Goal: Task Accomplishment & Management: Manage account settings

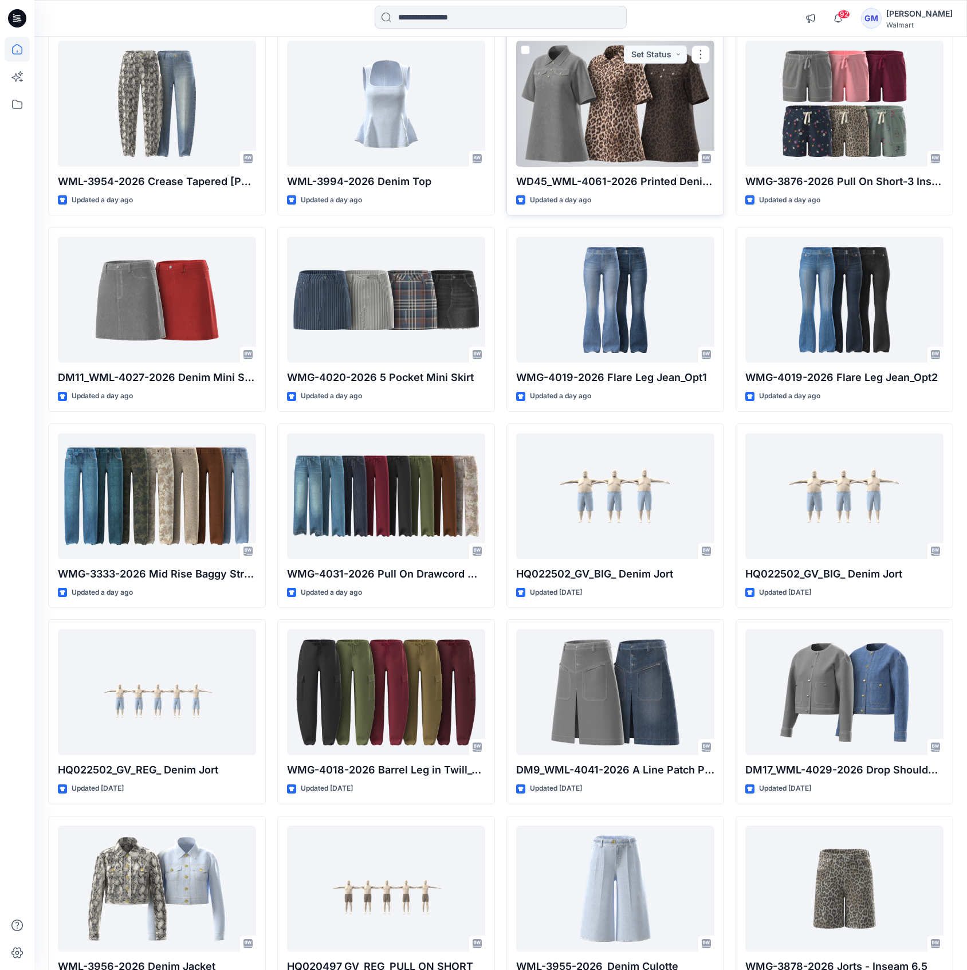
scroll to position [920, 0]
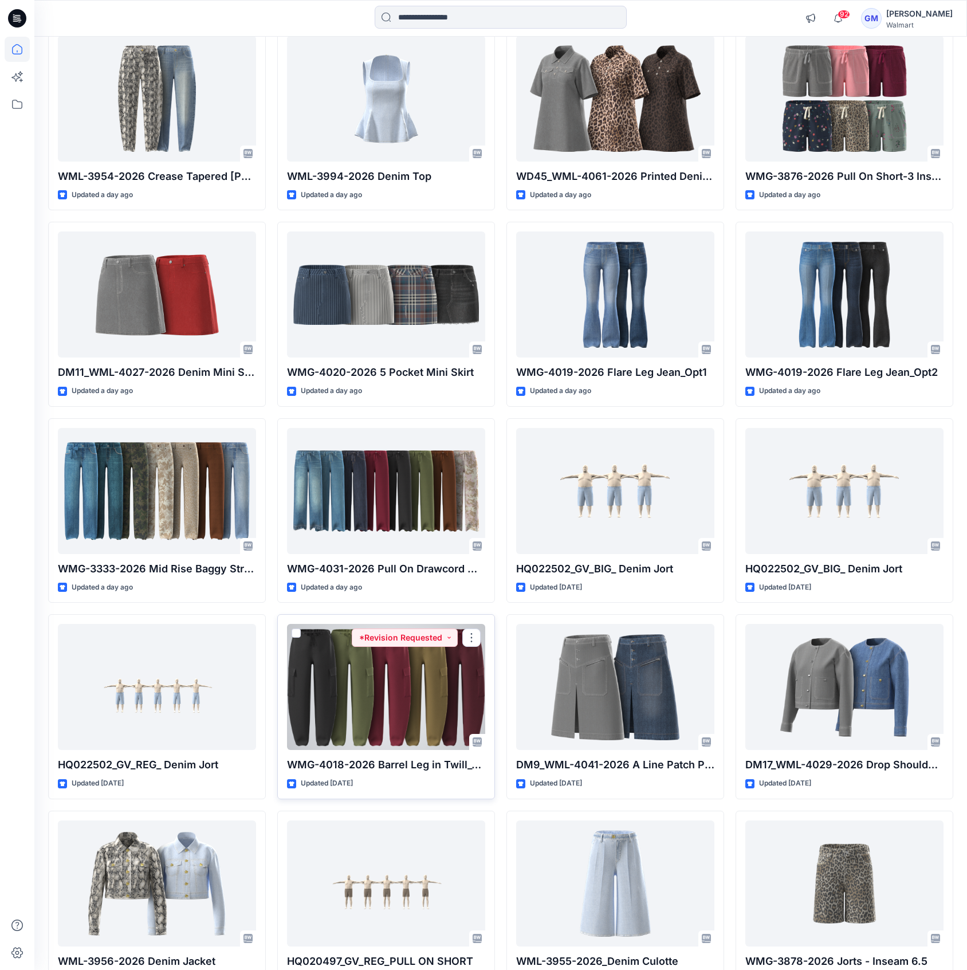
click at [414, 662] on div at bounding box center [386, 687] width 198 height 126
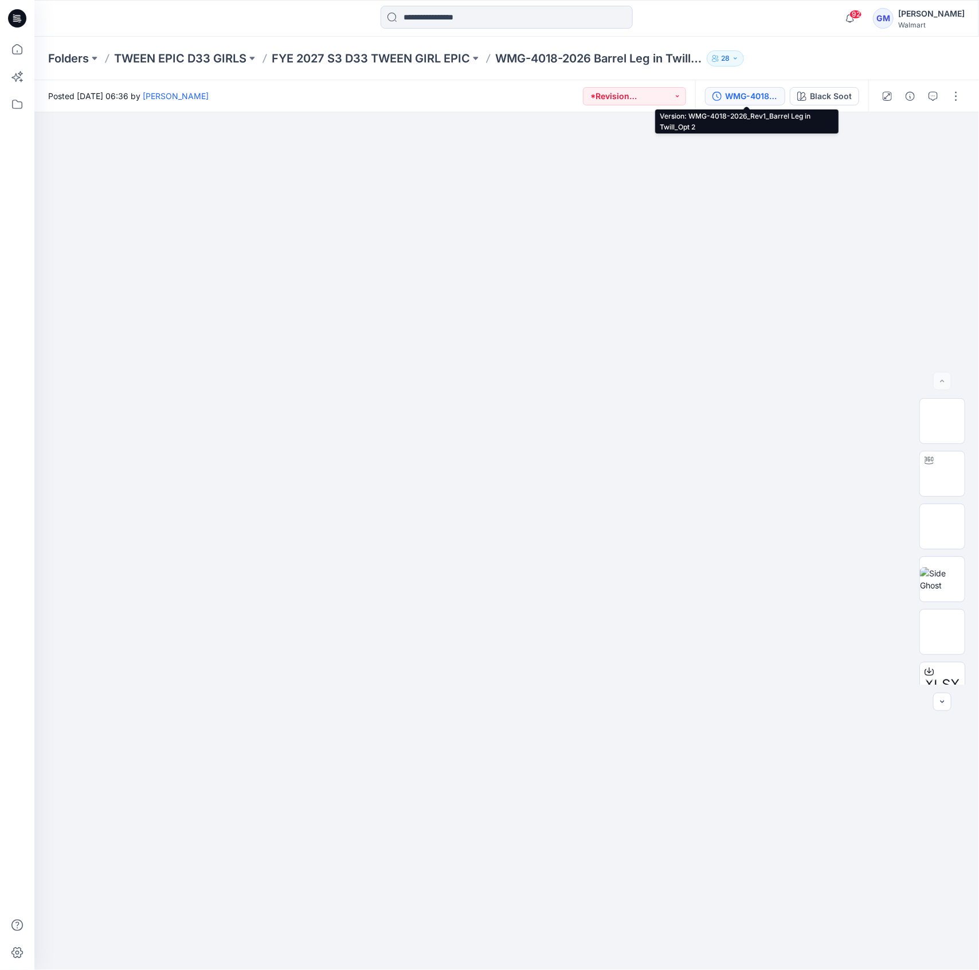
click at [723, 88] on button "WMG-4018-2026_Rev1_Barrel Leg in Twill_Opt 2" at bounding box center [745, 96] width 80 height 18
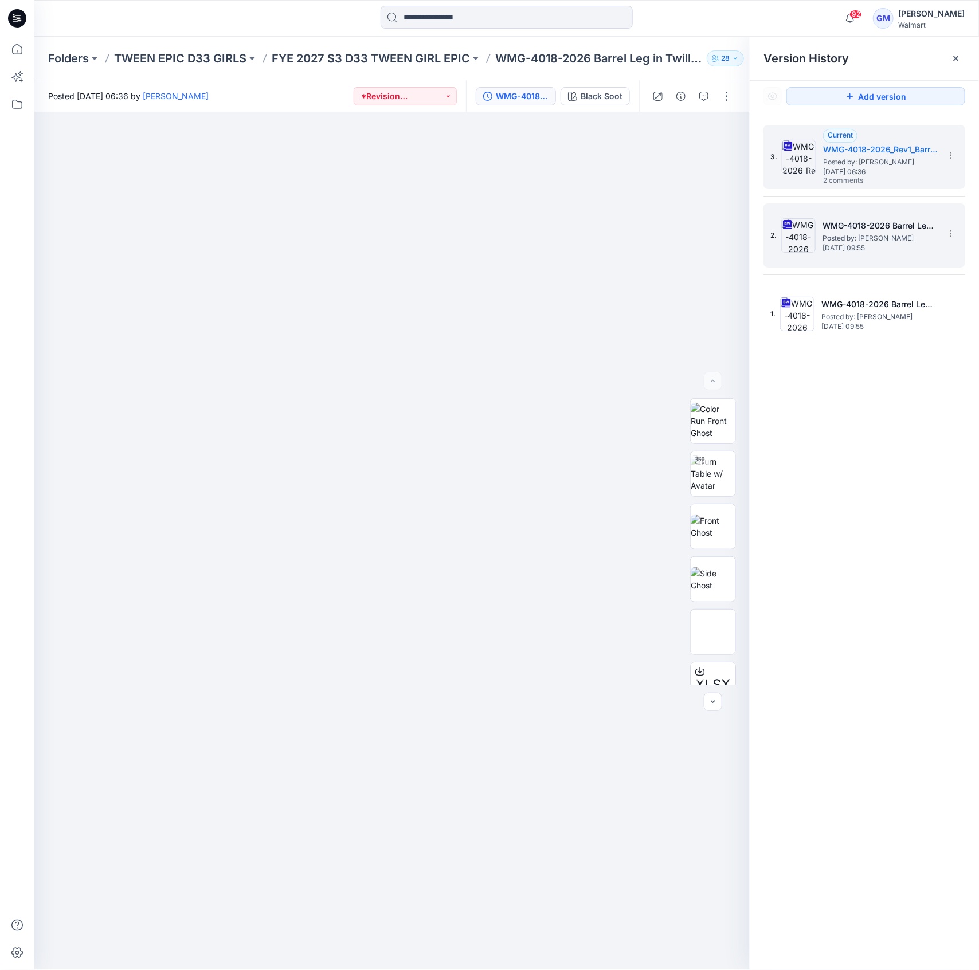
click at [883, 233] on span "Posted by: Gayan Mahawithanalage" at bounding box center [879, 238] width 115 height 11
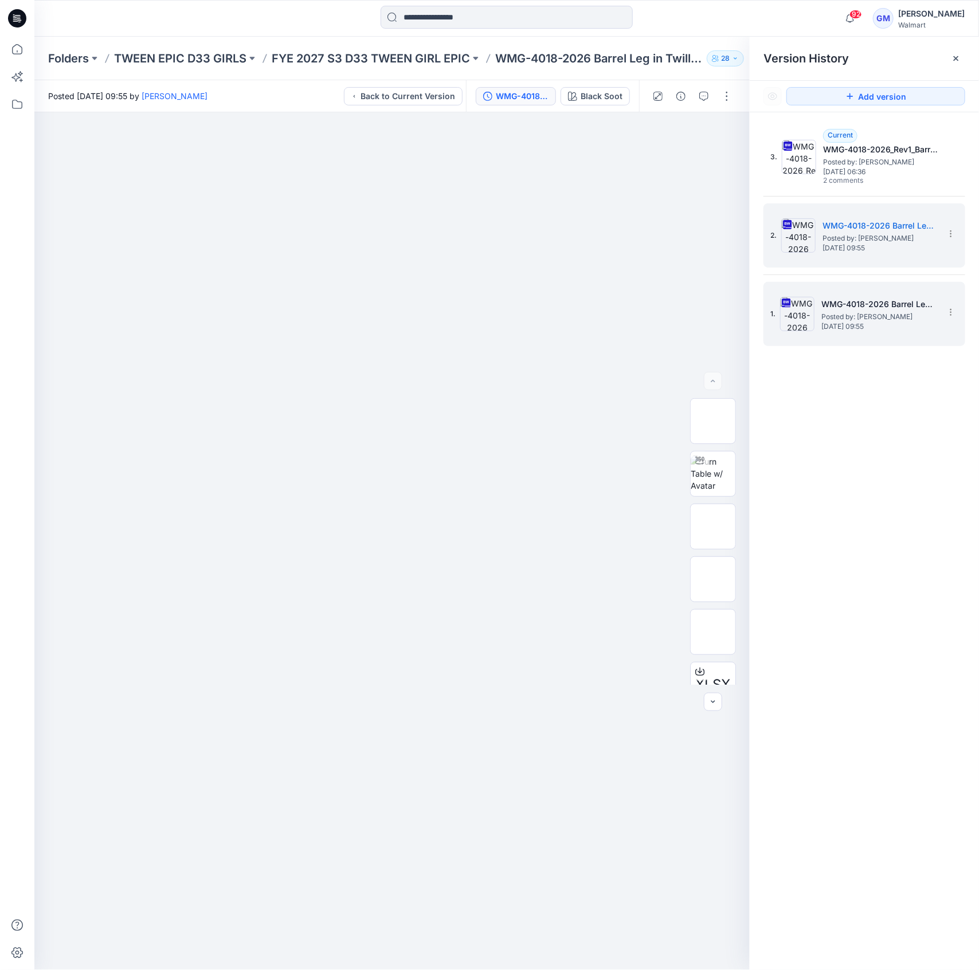
click at [889, 312] on span "Posted by: Gayan Mahawithanalage" at bounding box center [878, 316] width 115 height 11
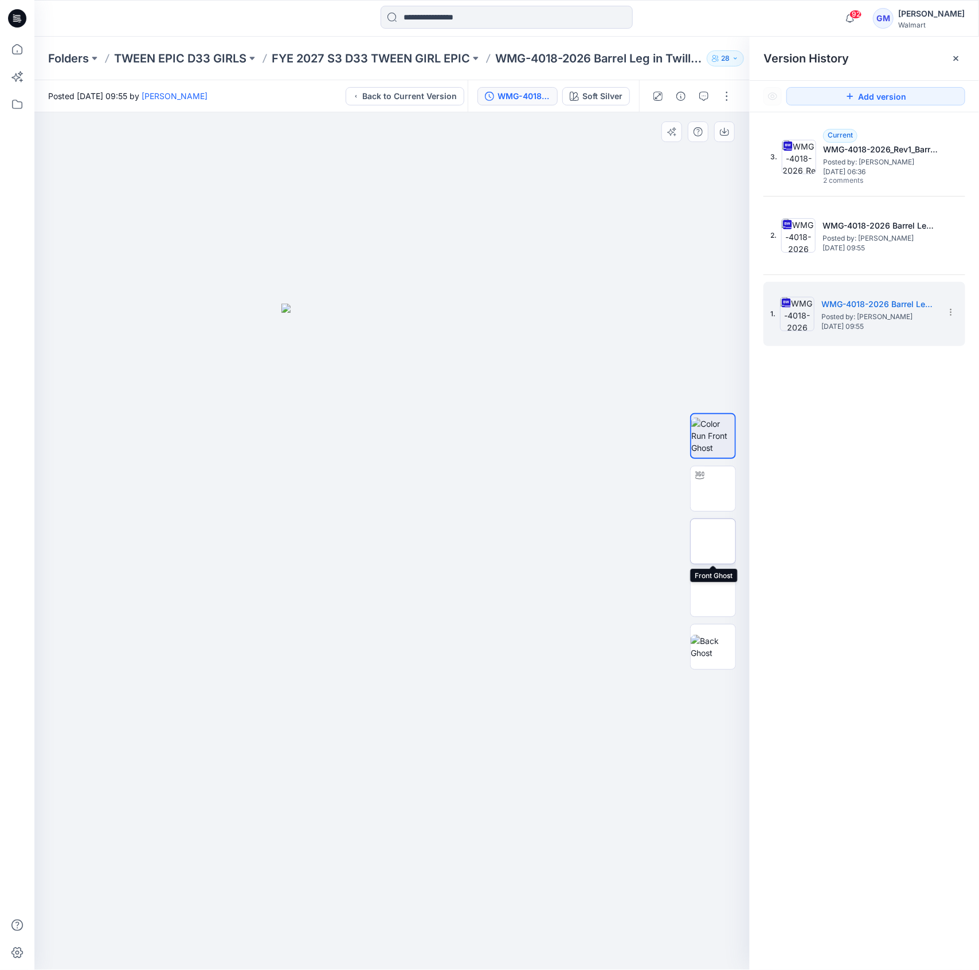
click at [713, 542] on img at bounding box center [713, 542] width 0 height 0
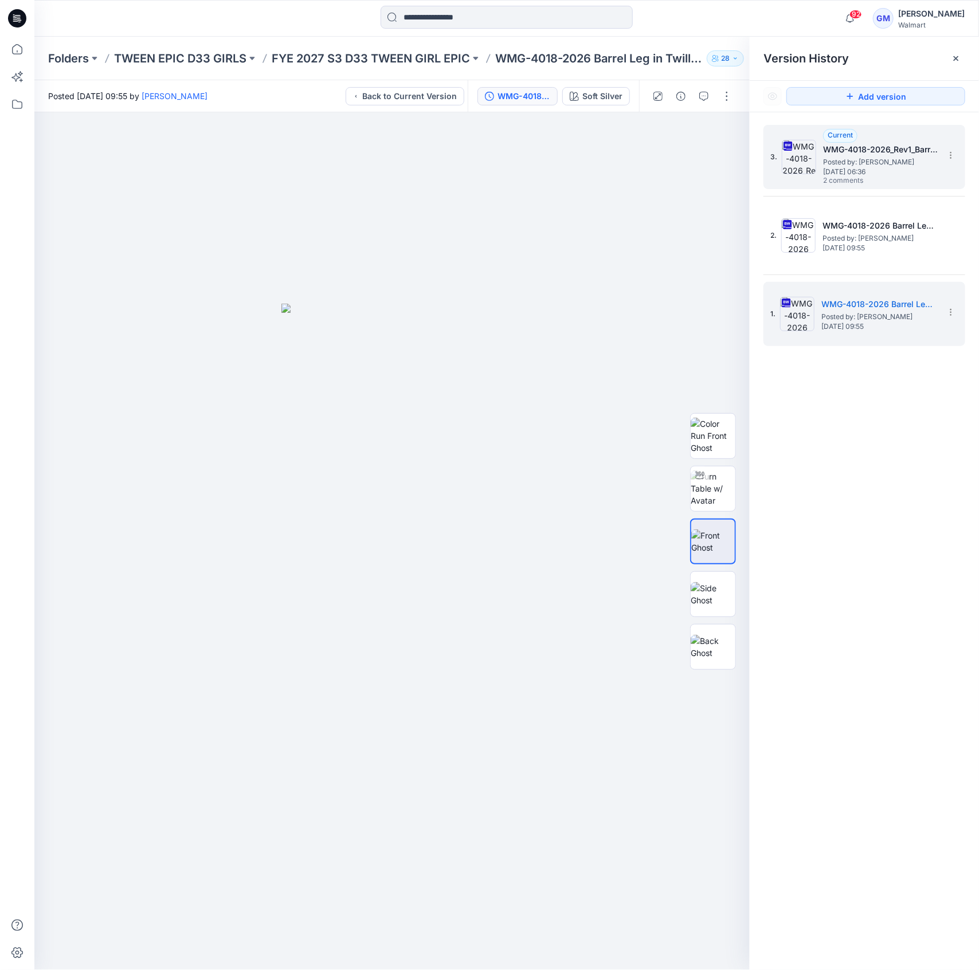
click at [893, 150] on h5 "WMG-4018-2026_Rev1_Barrel Leg in Twill_Opt 2" at bounding box center [880, 150] width 115 height 14
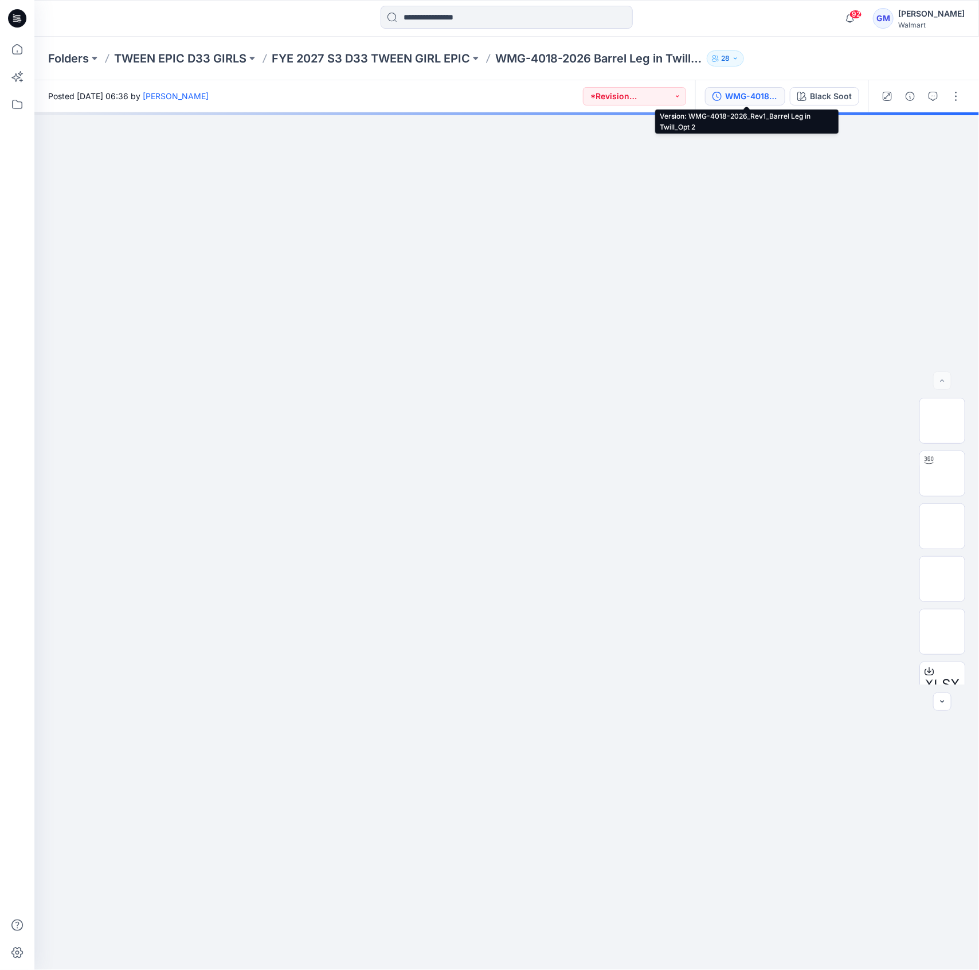
click at [764, 93] on div "WMG-4018-2026_Rev1_Barrel Leg in Twill_Opt 2" at bounding box center [751, 96] width 53 height 13
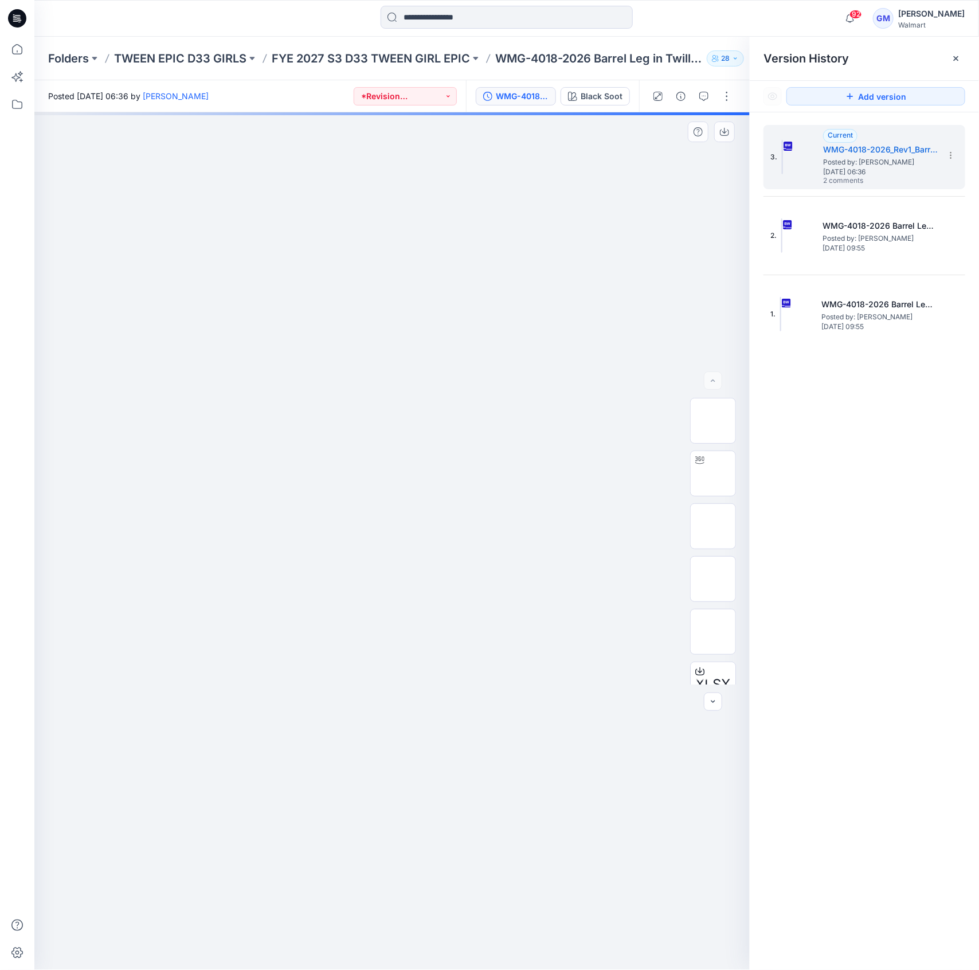
drag, startPoint x: 640, startPoint y: 223, endPoint x: 896, endPoint y: 408, distance: 316.0
click at [639, 224] on div at bounding box center [391, 540] width 715 height 857
click at [17, 39] on icon at bounding box center [17, 49] width 25 height 25
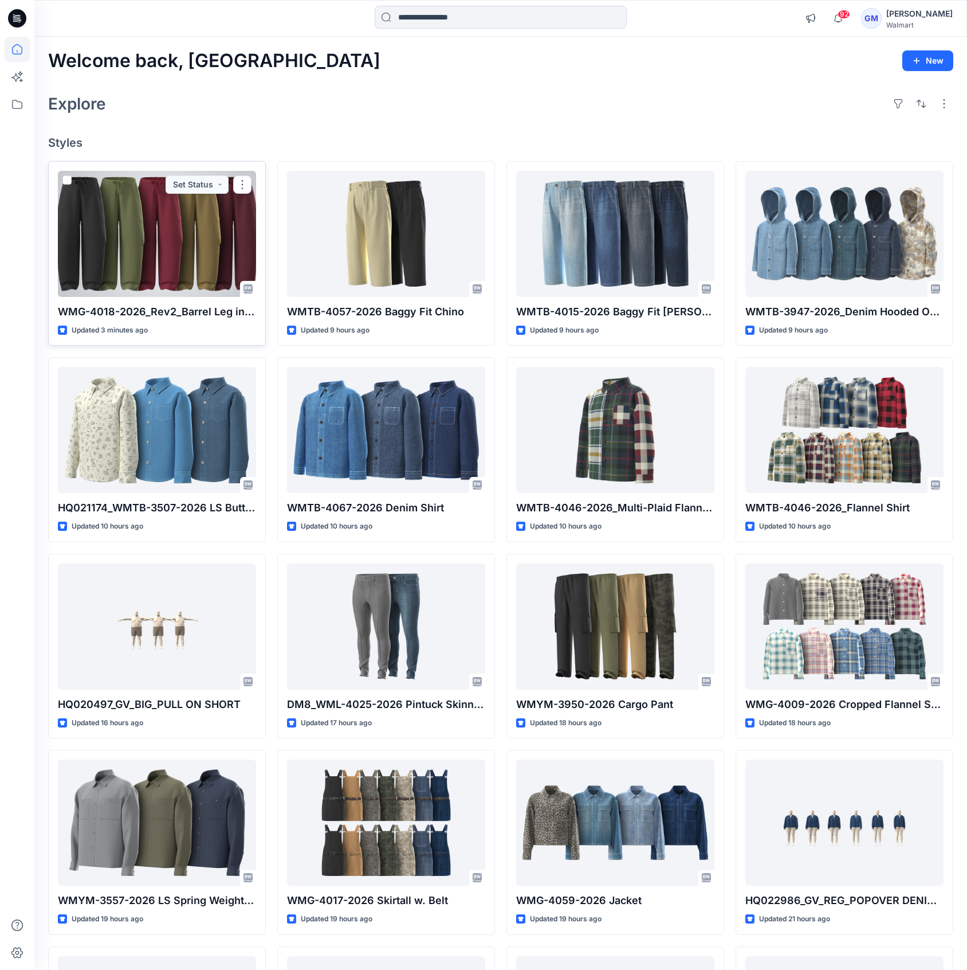
click at [124, 230] on div at bounding box center [157, 234] width 198 height 126
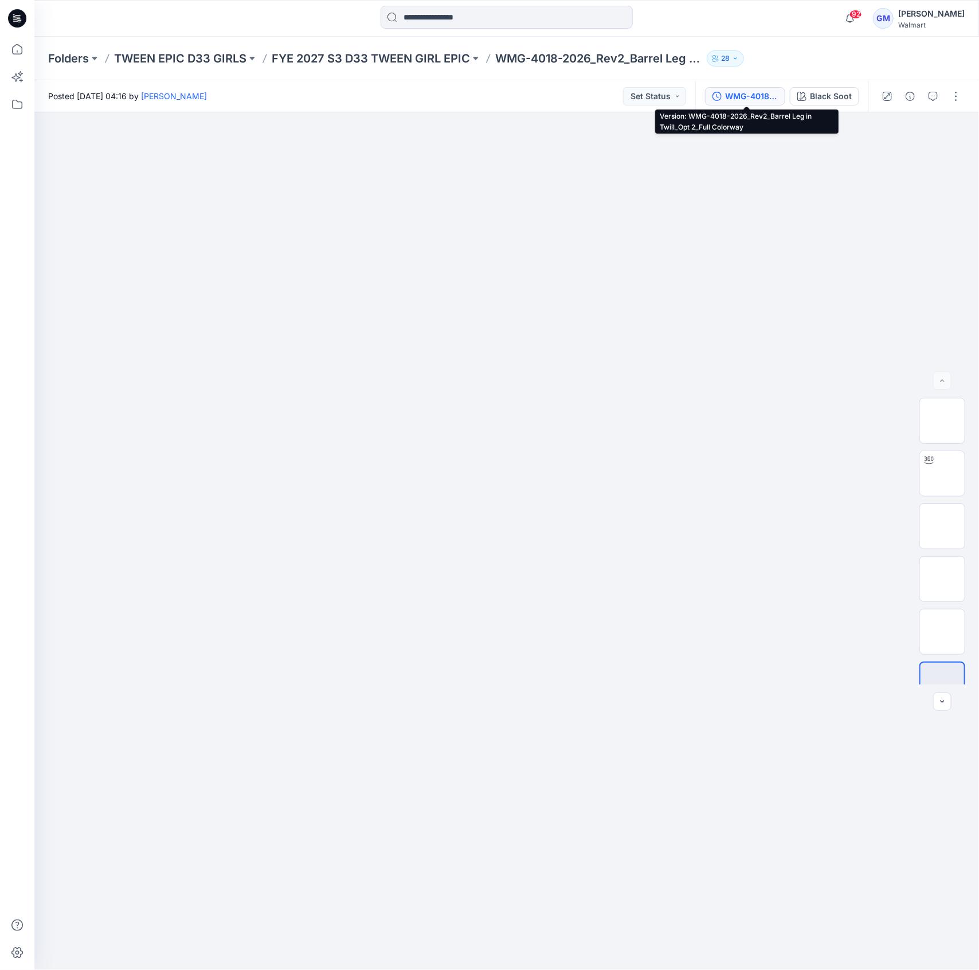
click at [741, 101] on div "WMG-4018-2026_Rev2_Barrel Leg in Twill_Opt 2_Full Colorway" at bounding box center [751, 96] width 53 height 13
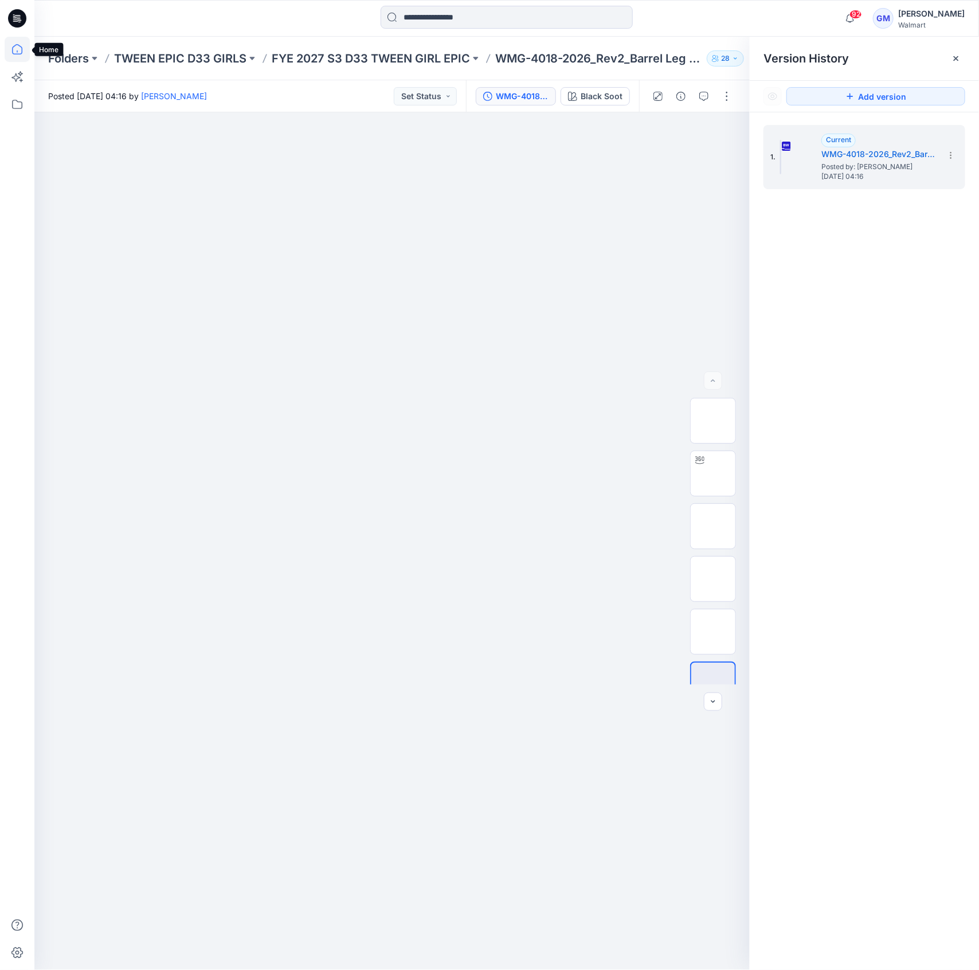
click at [16, 46] on icon at bounding box center [17, 49] width 25 height 25
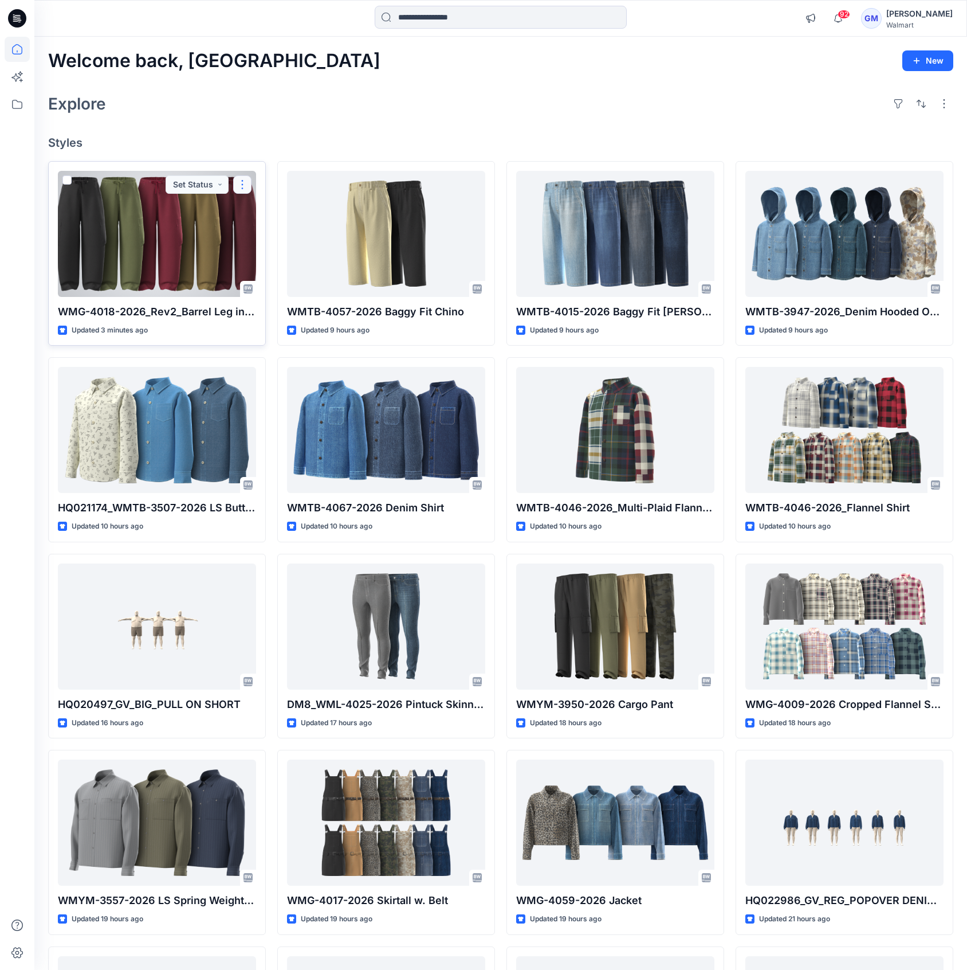
click at [249, 183] on button "button" at bounding box center [242, 184] width 18 height 18
click at [122, 233] on div at bounding box center [157, 234] width 198 height 126
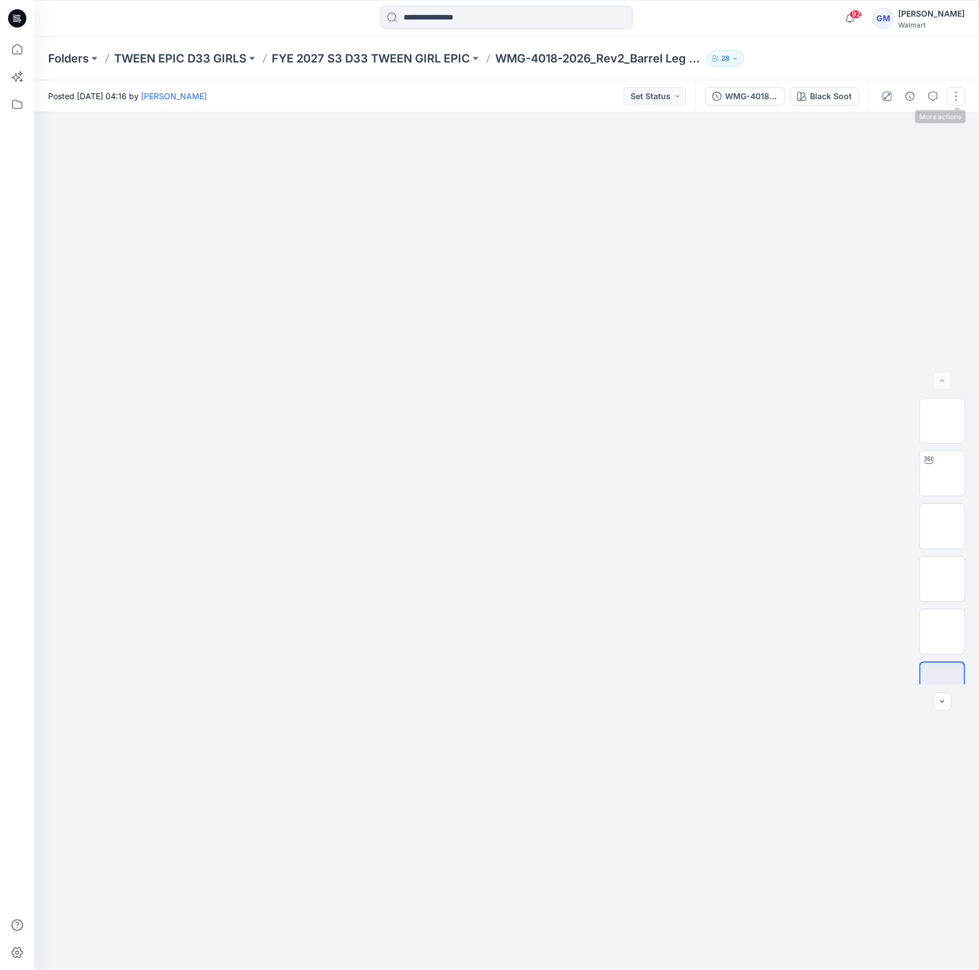
click at [963, 96] on button "button" at bounding box center [956, 96] width 18 height 18
click at [902, 154] on button "Edit" at bounding box center [907, 154] width 105 height 21
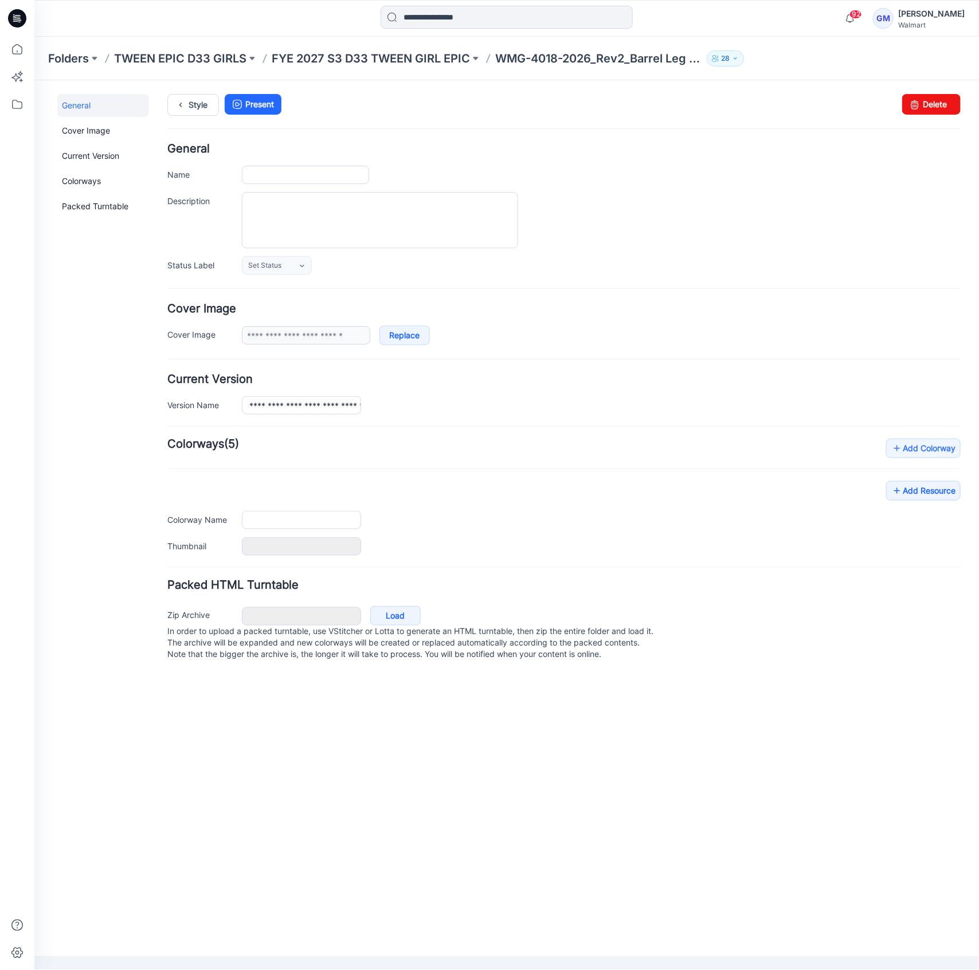
type input "**********"
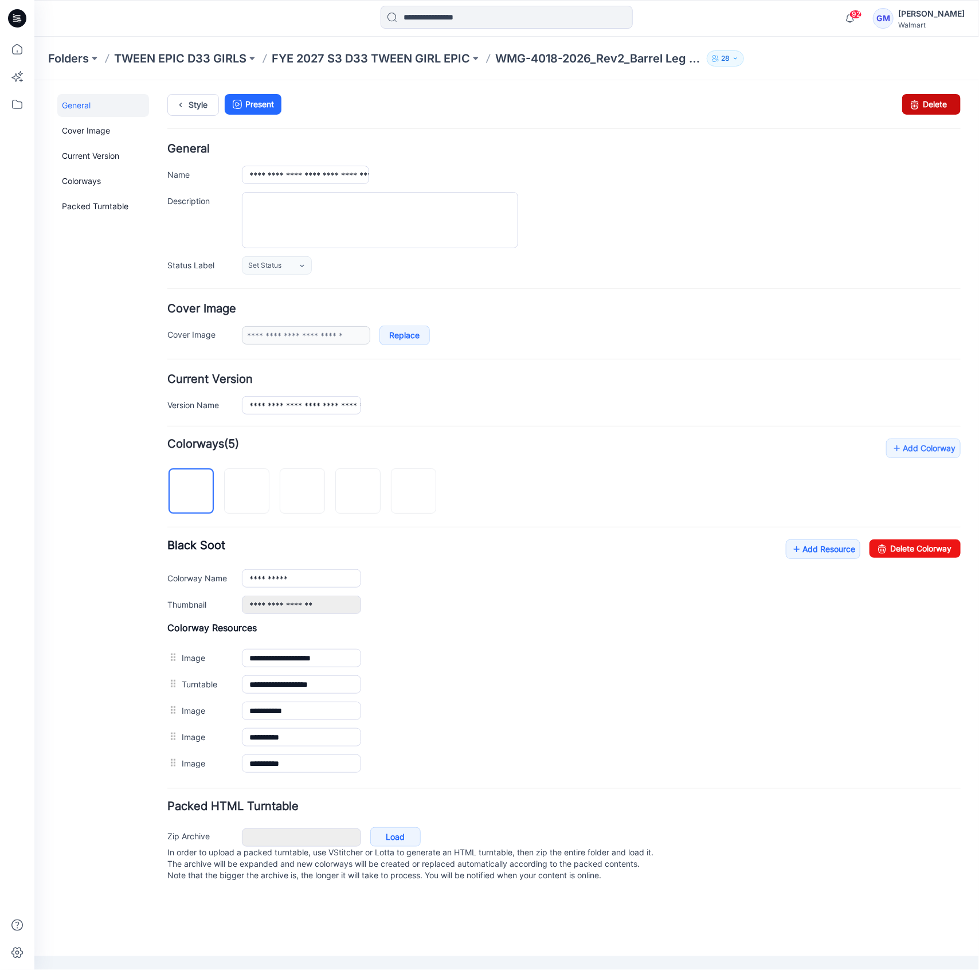
drag, startPoint x: 913, startPoint y: 100, endPoint x: 576, endPoint y: 151, distance: 340.8
click at [913, 100] on icon at bounding box center [914, 103] width 16 height 21
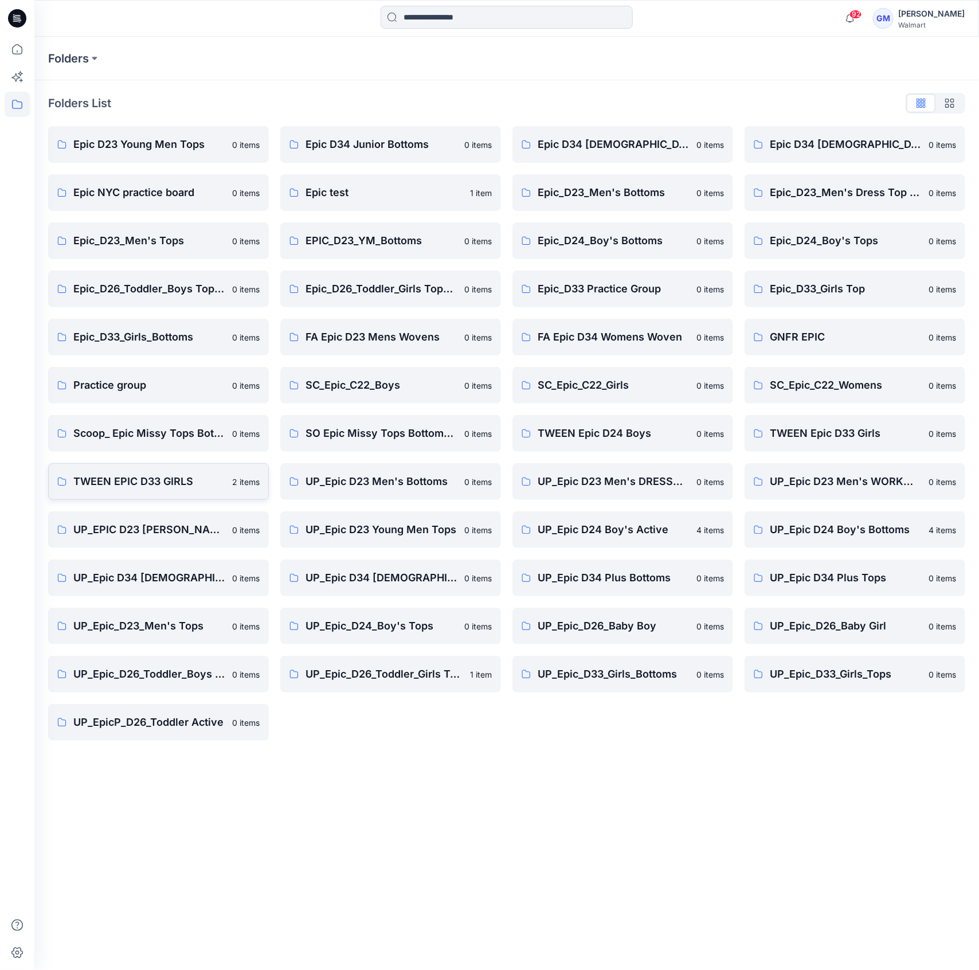
click at [151, 475] on p "TWEEN EPIC D33 GIRLS" at bounding box center [149, 481] width 152 height 16
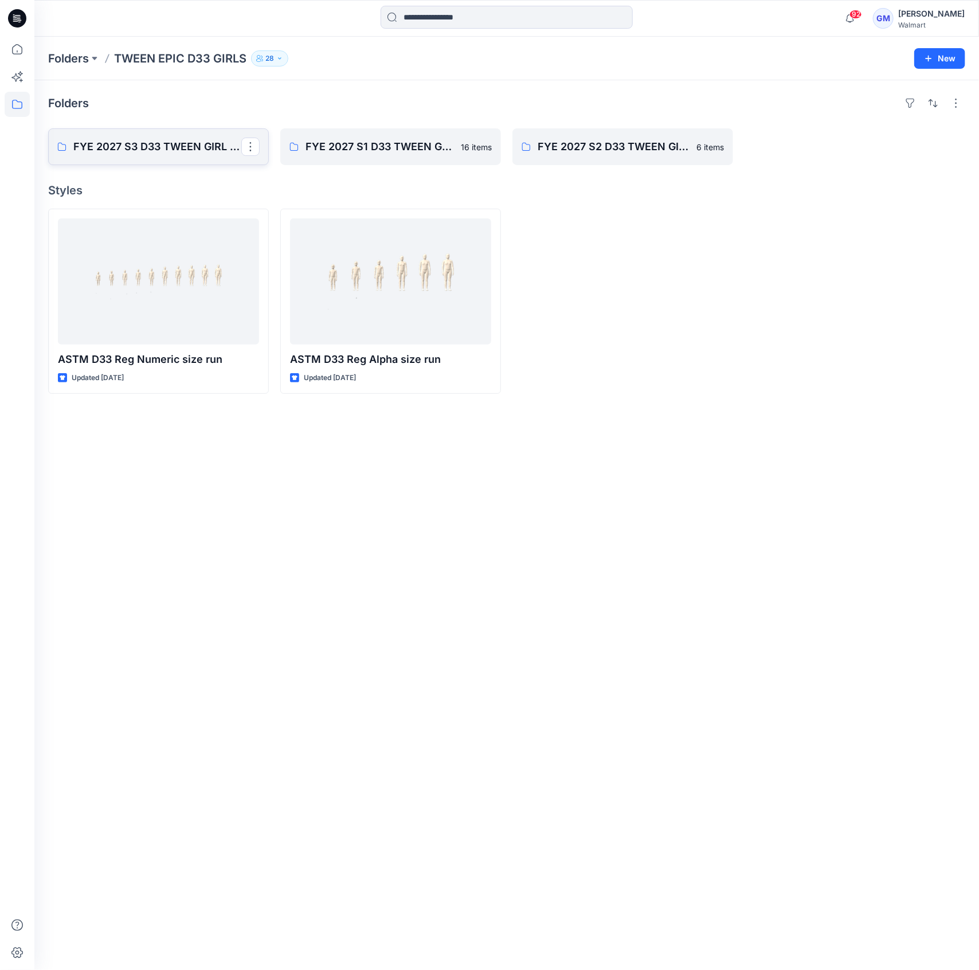
click at [132, 142] on p "FYE 2027 S3 D33 TWEEN GIRL EPIC" at bounding box center [157, 147] width 168 height 16
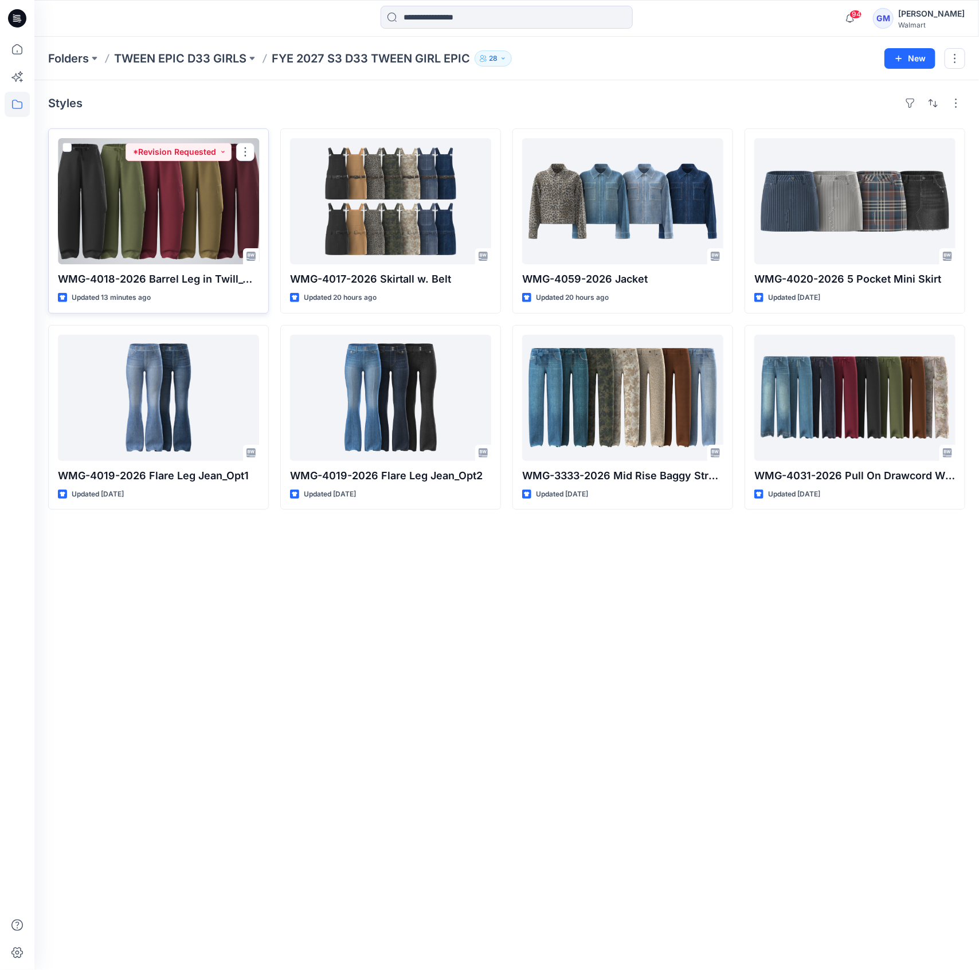
click at [134, 204] on div at bounding box center [158, 201] width 201 height 126
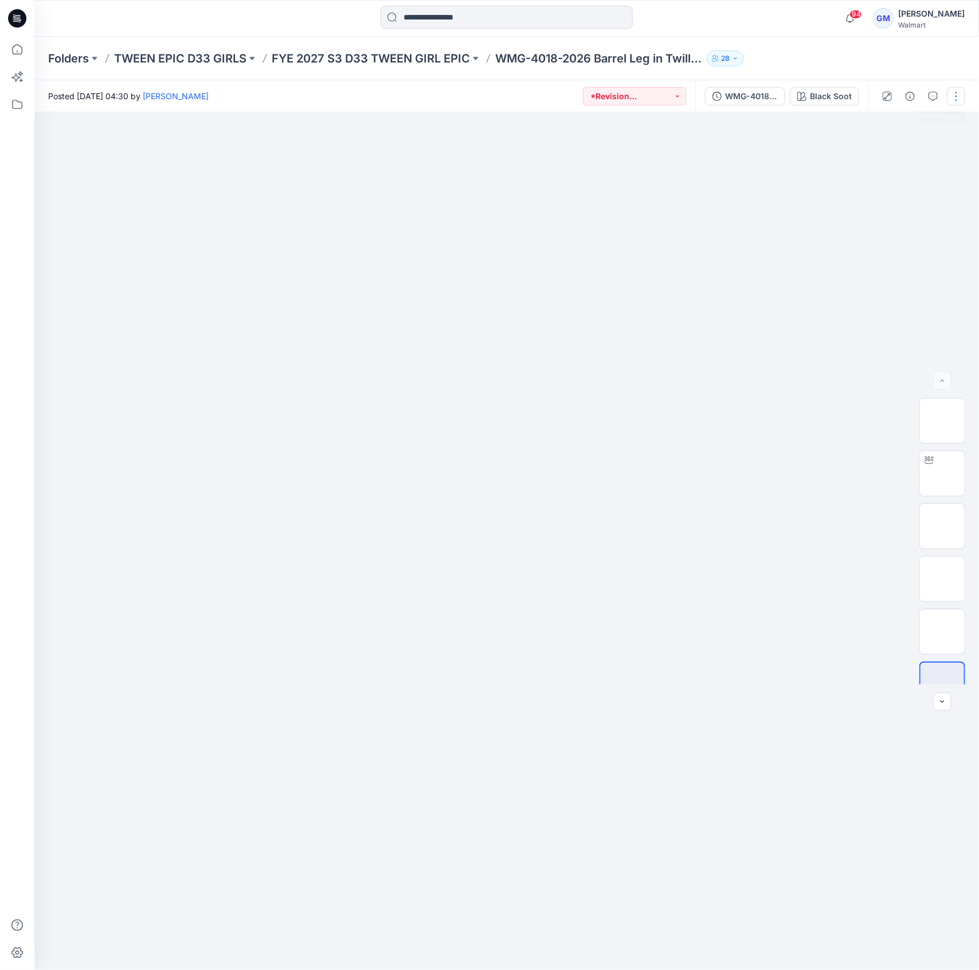
click at [954, 91] on button "button" at bounding box center [956, 96] width 18 height 18
click at [924, 147] on button "Edit" at bounding box center [907, 154] width 105 height 21
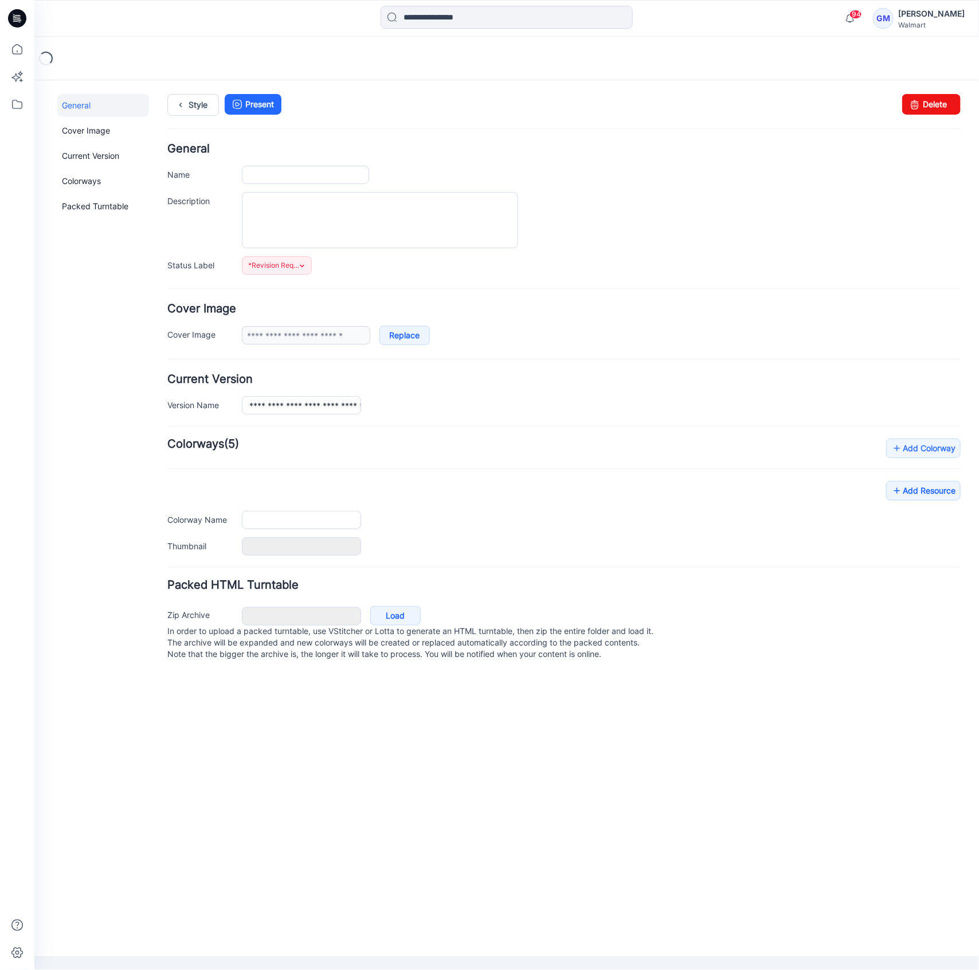
type input "**********"
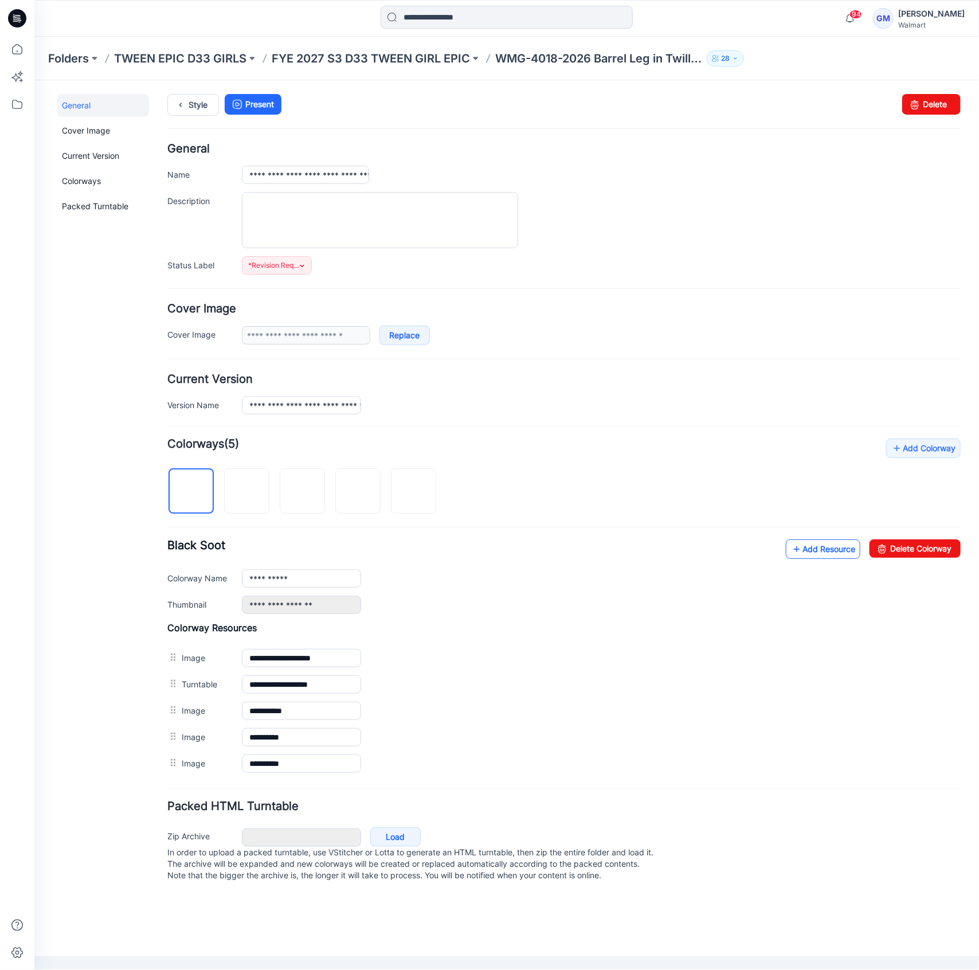
click at [806, 548] on link "Add Resource" at bounding box center [822, 548] width 74 height 19
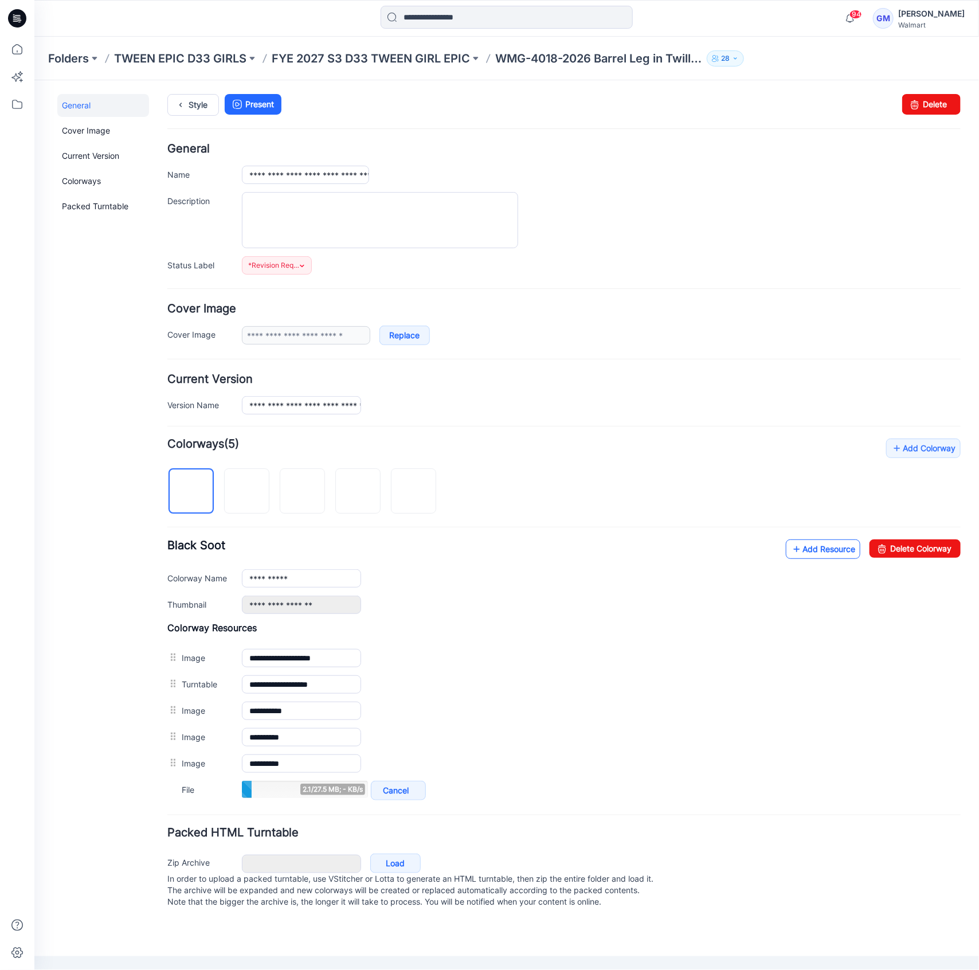
click at [827, 542] on link "Add Resource" at bounding box center [822, 548] width 74 height 19
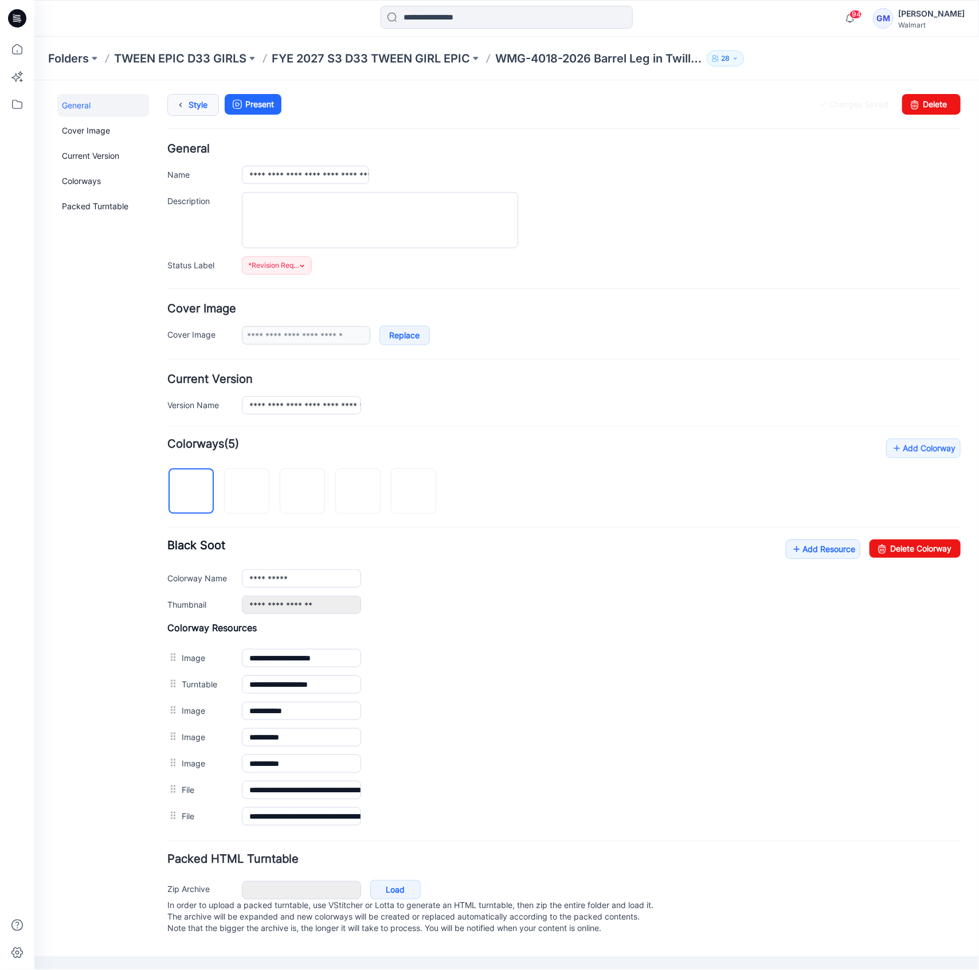
click at [192, 100] on link "Style" at bounding box center [193, 104] width 52 height 22
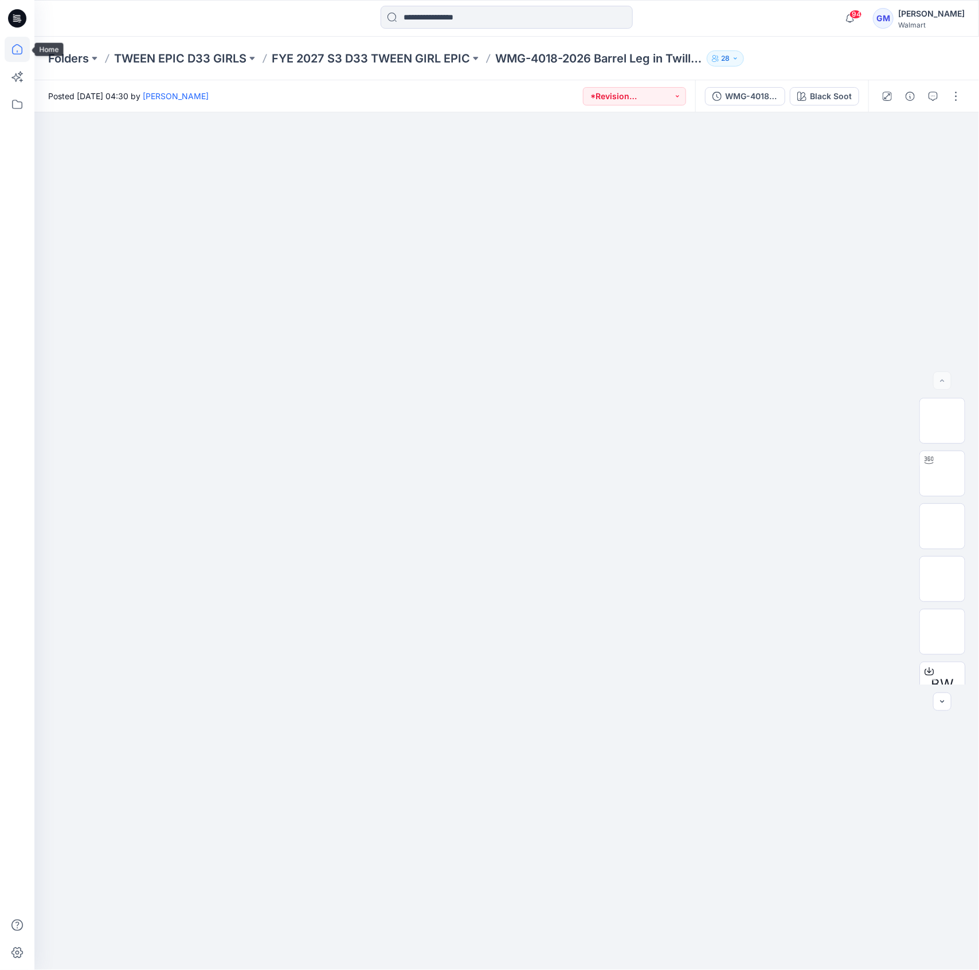
click at [10, 48] on icon at bounding box center [17, 49] width 25 height 25
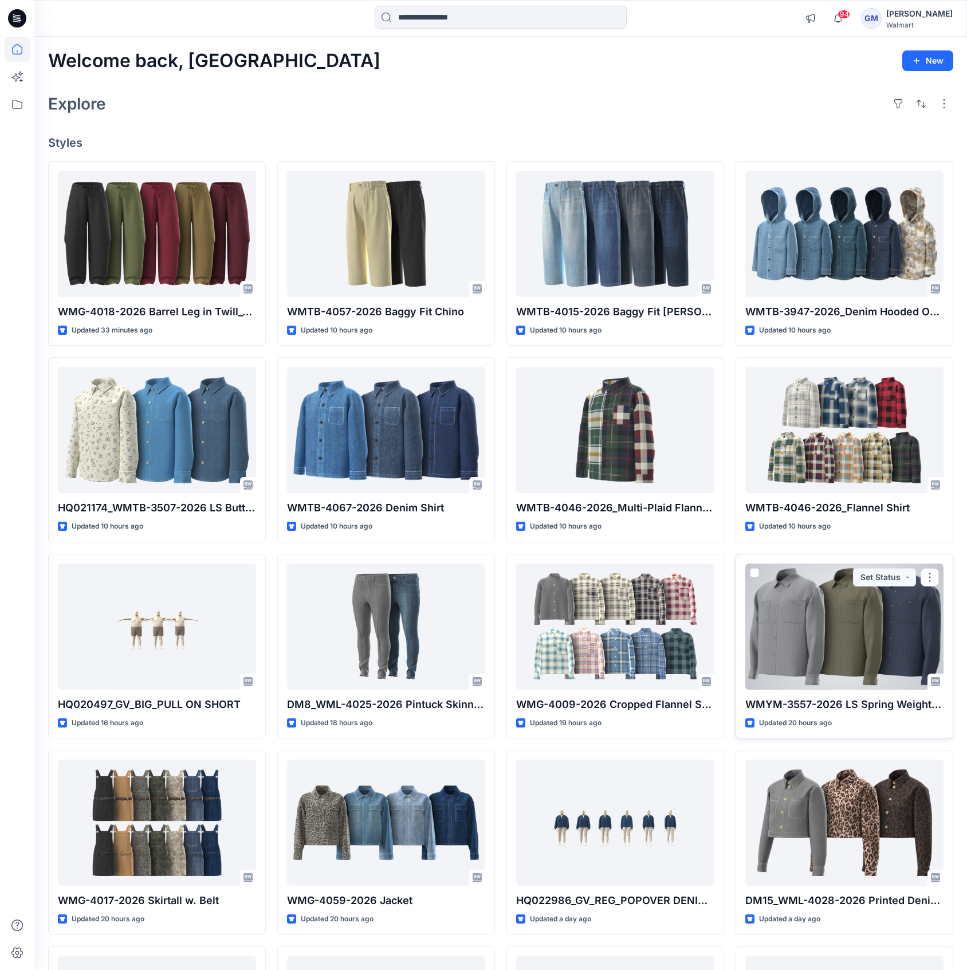
click at [856, 625] on div at bounding box center [845, 626] width 198 height 126
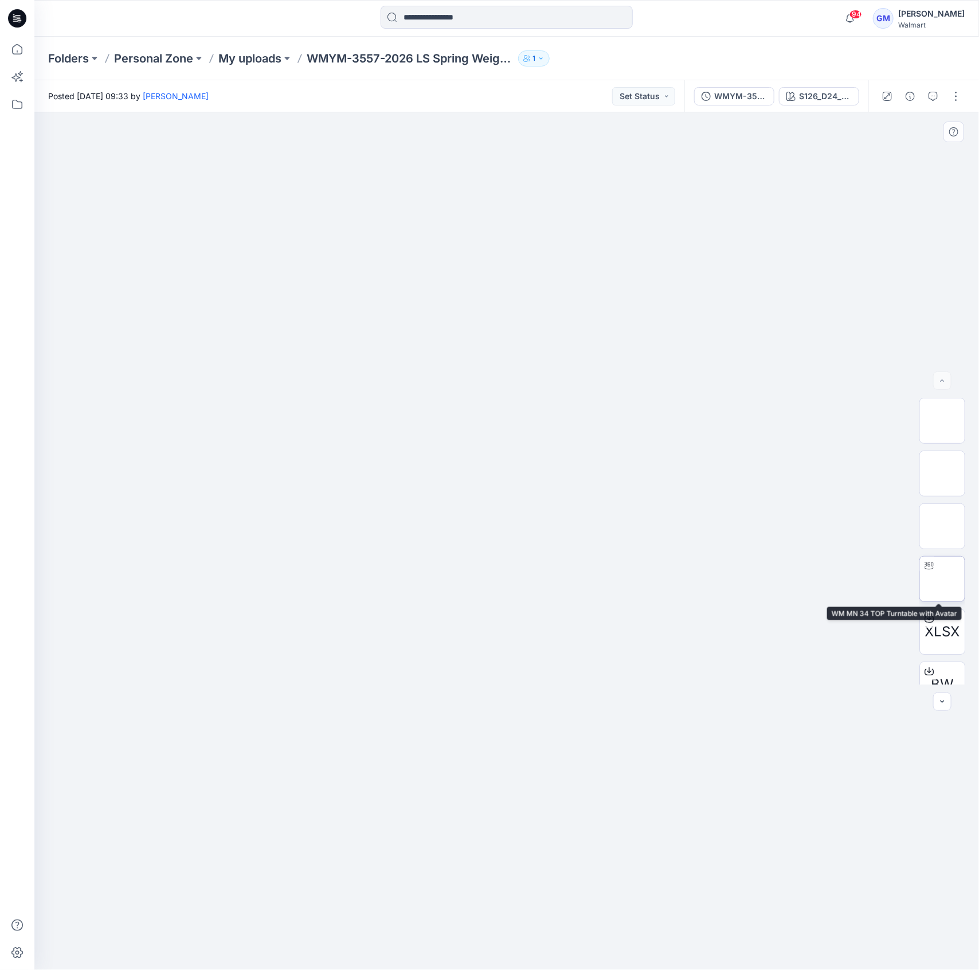
click at [942, 579] on img at bounding box center [942, 579] width 0 height 0
drag, startPoint x: 512, startPoint y: 951, endPoint x: 587, endPoint y: 960, distance: 76.3
click at [587, 960] on div at bounding box center [506, 540] width 944 height 857
click at [862, 312] on div at bounding box center [506, 540] width 944 height 857
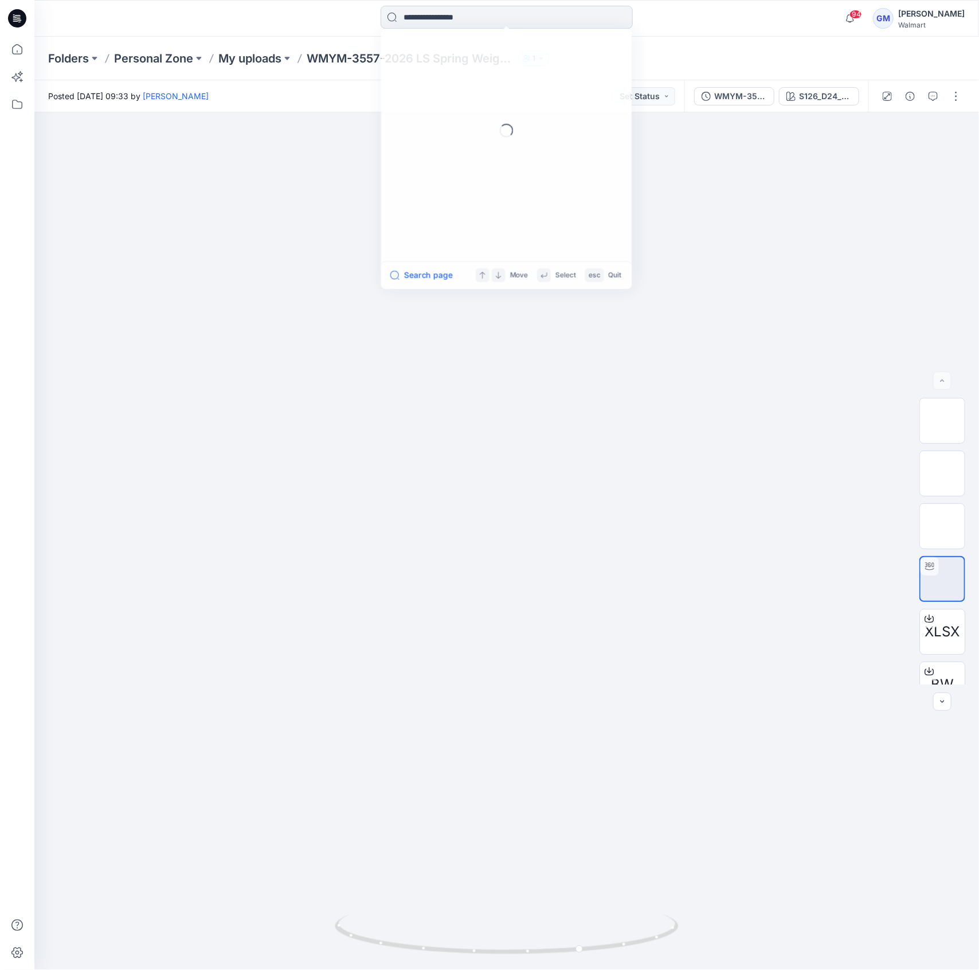
click at [504, 21] on input at bounding box center [506, 17] width 252 height 23
paste input "**********"
type input "**********"
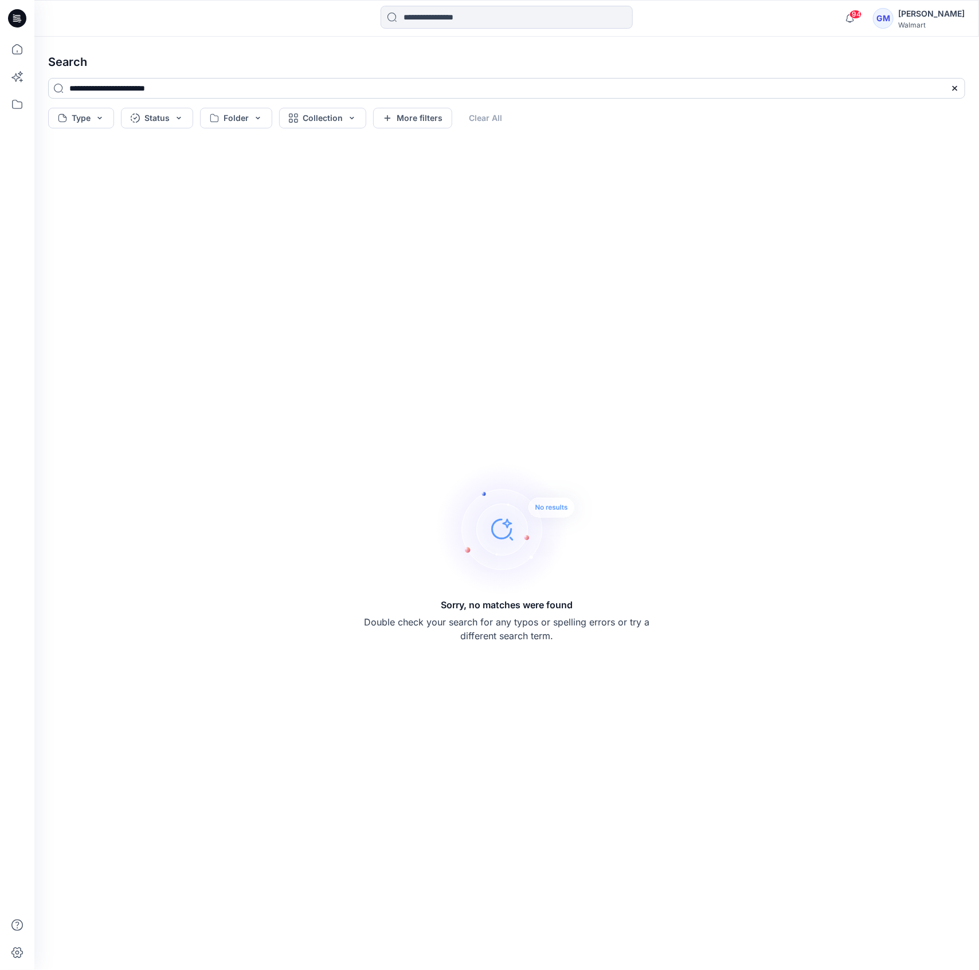
drag, startPoint x: 119, startPoint y: 86, endPoint x: 516, endPoint y: 97, distance: 397.3
click at [505, 97] on input "**********" at bounding box center [506, 88] width 917 height 21
type input "*********"
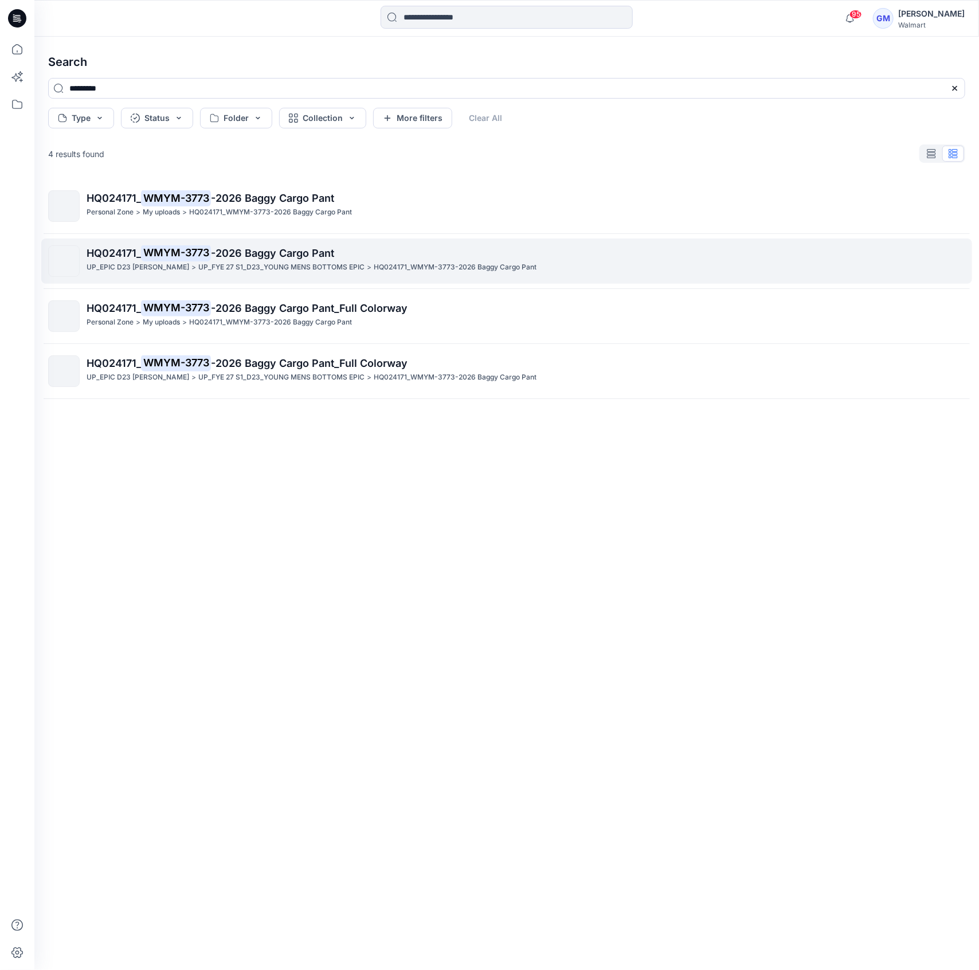
click at [307, 257] on span "-2026 Baggy Cargo Pant" at bounding box center [272, 253] width 123 height 12
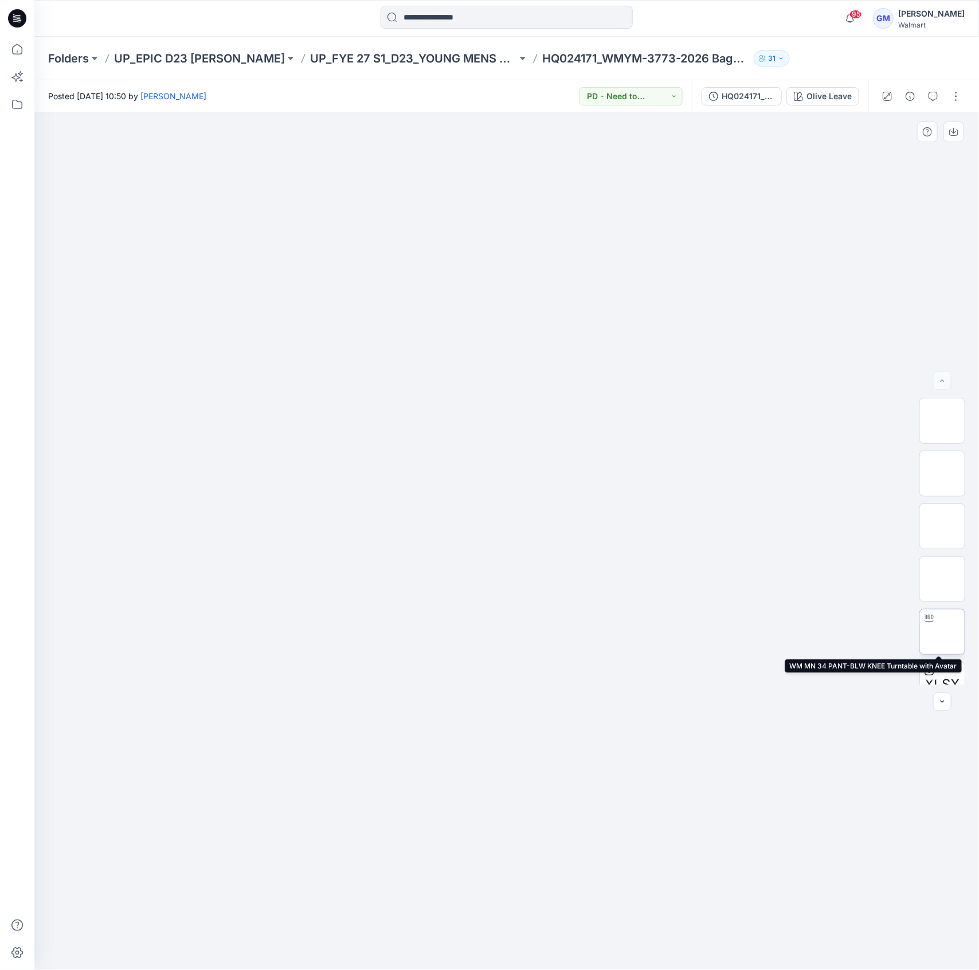
click at [942, 631] on img at bounding box center [942, 631] width 0 height 0
drag, startPoint x: 509, startPoint y: 956, endPoint x: 533, endPoint y: 911, distance: 52.0
click at [533, 911] on div at bounding box center [506, 540] width 944 height 857
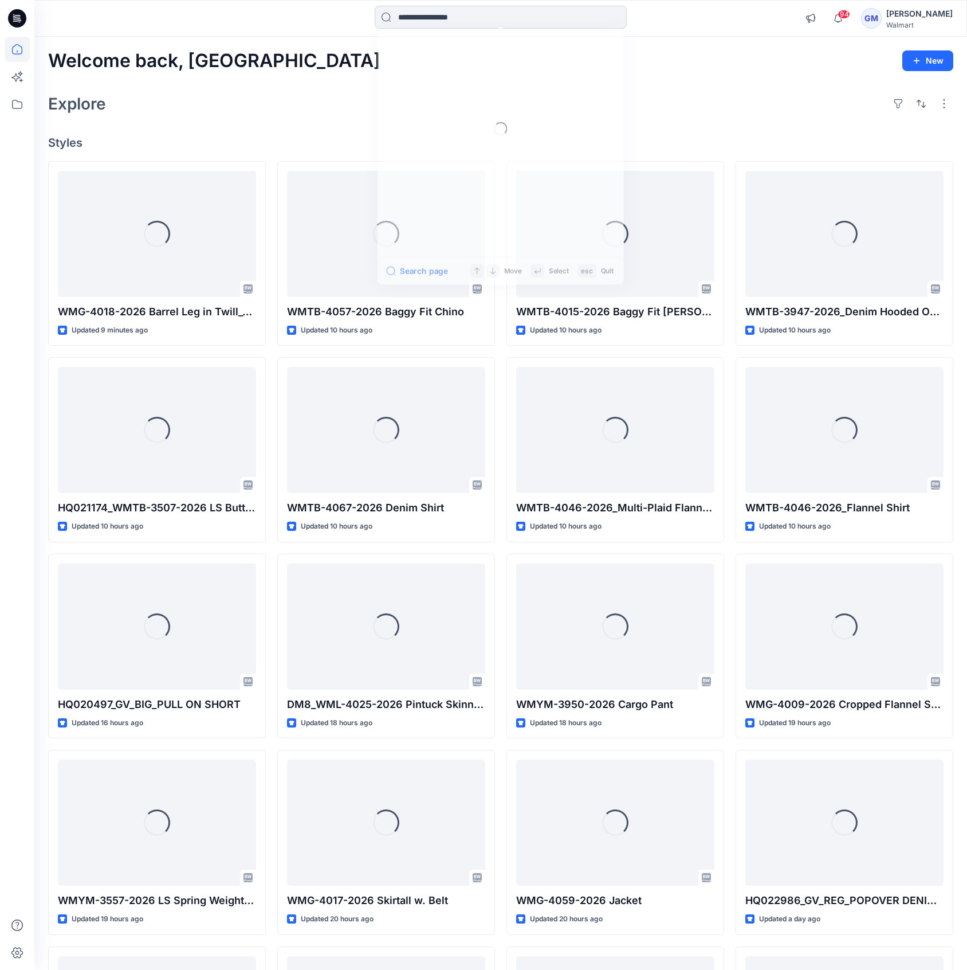
click at [464, 16] on input at bounding box center [501, 17] width 252 height 23
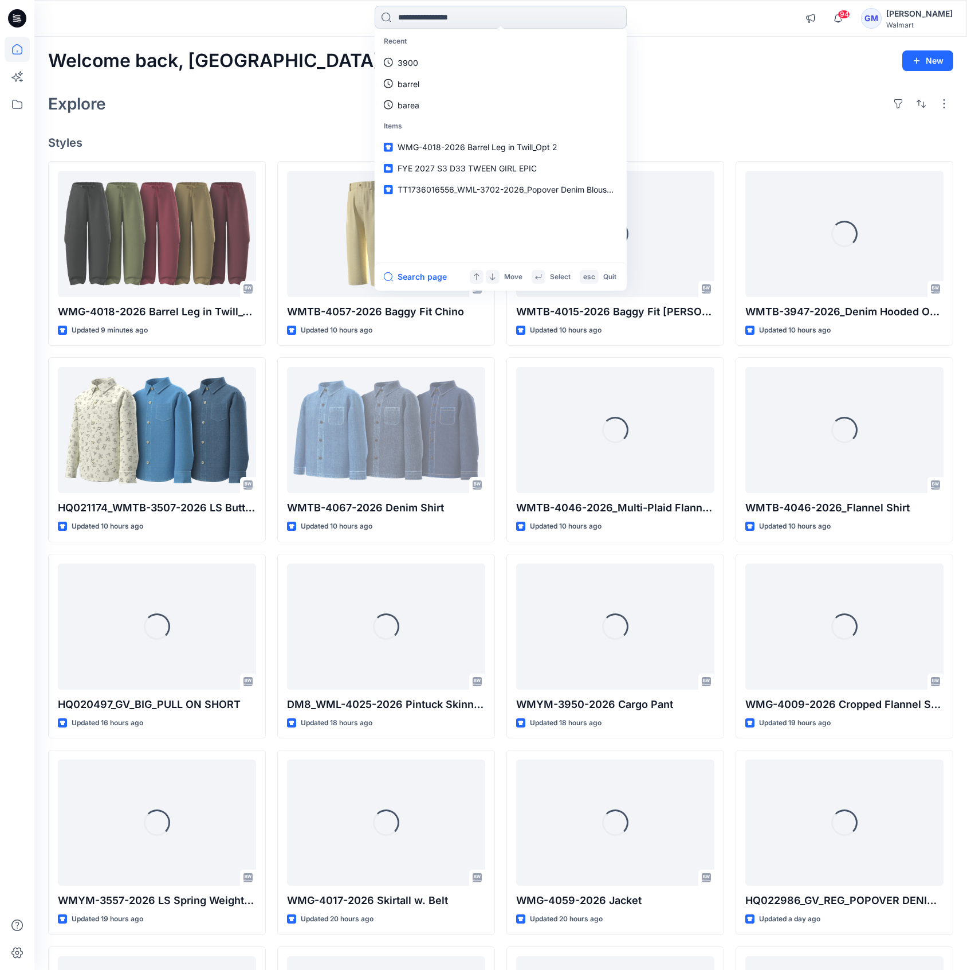
paste input "**********"
type input "**********"
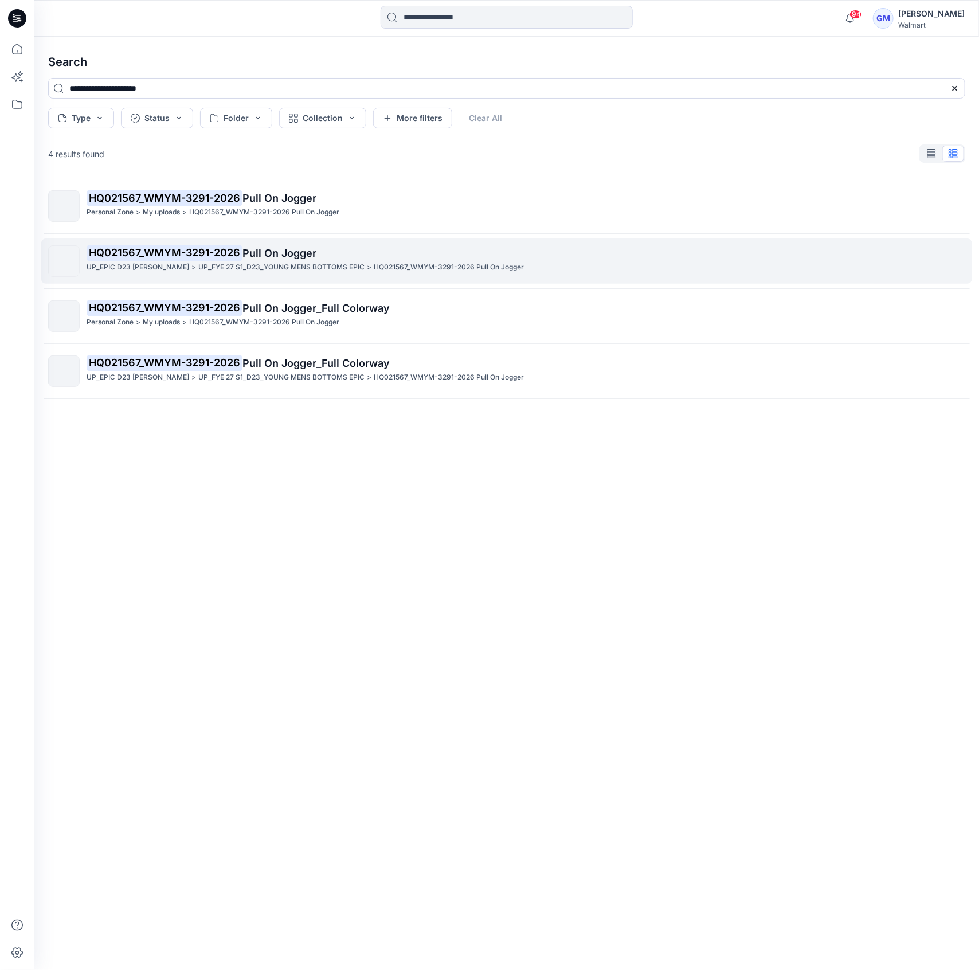
click at [304, 249] on span "Pull On Jogger" at bounding box center [279, 253] width 74 height 12
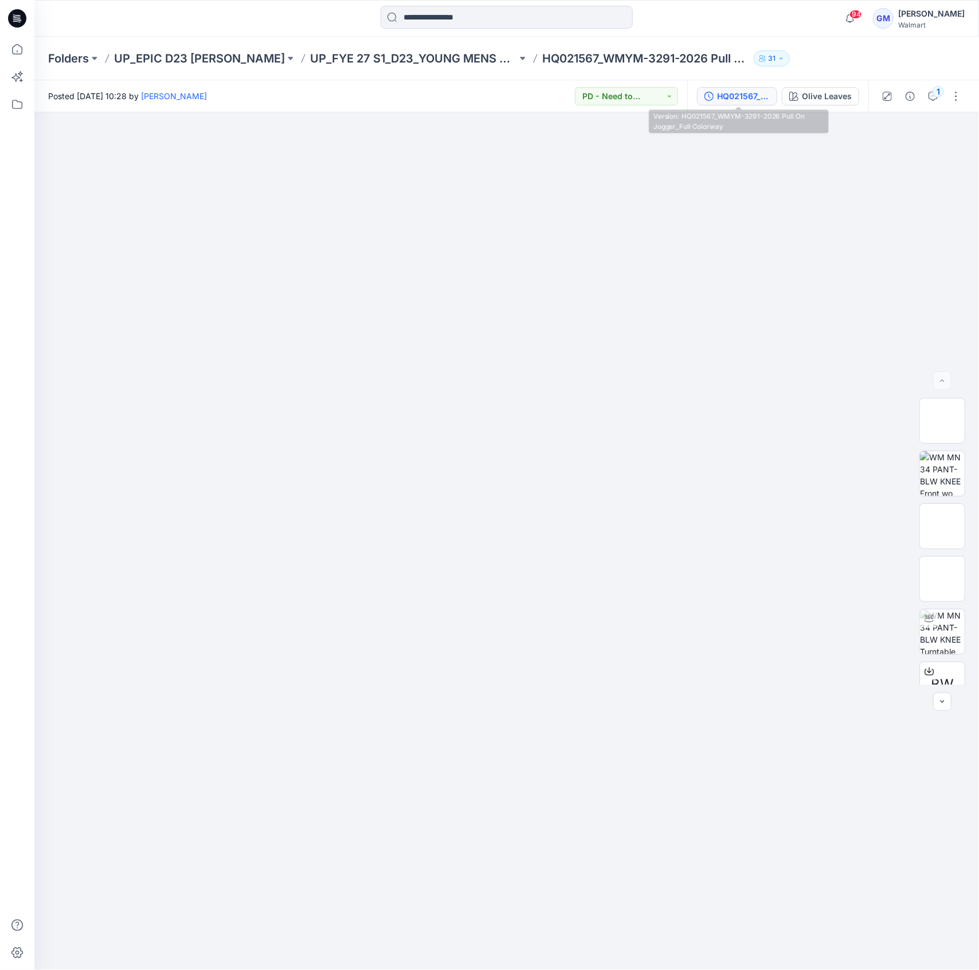
click at [735, 94] on div "HQ021567_WMYM-3291-2026 Pull On Jogger_Full Colorway" at bounding box center [743, 96] width 53 height 13
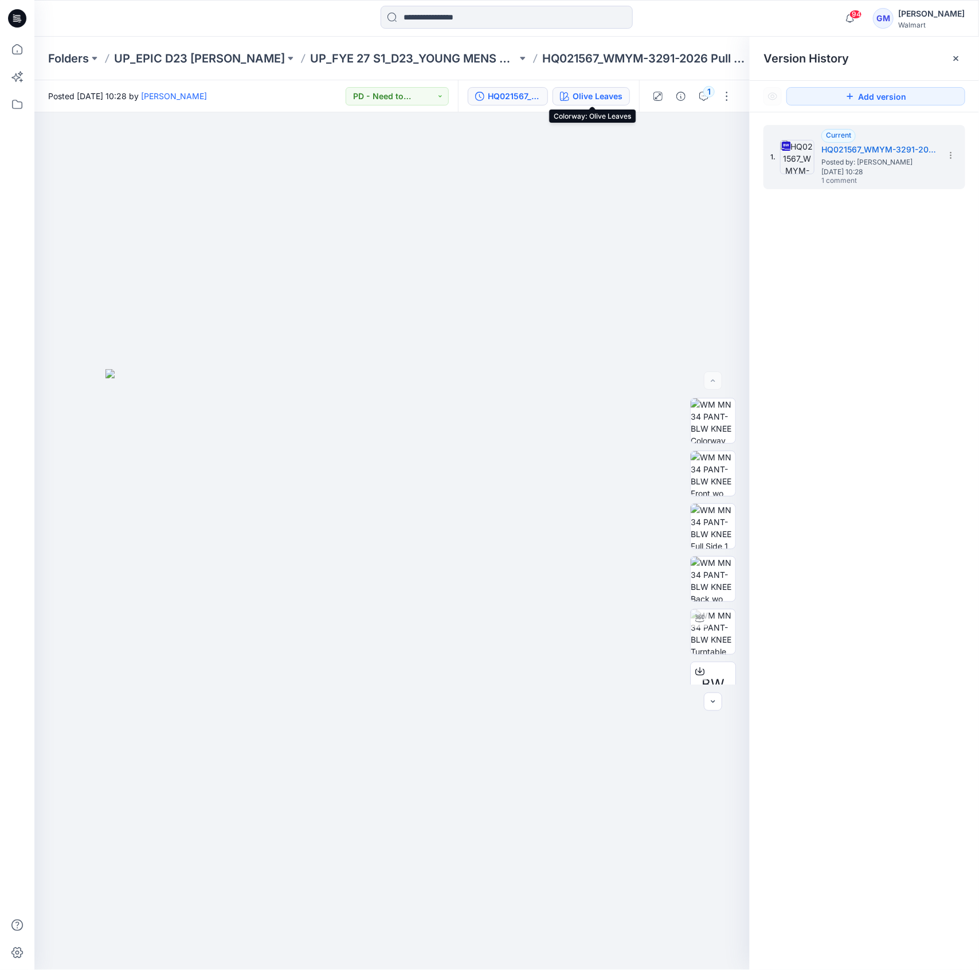
click at [579, 94] on div "Olive Leaves" at bounding box center [597, 96] width 50 height 13
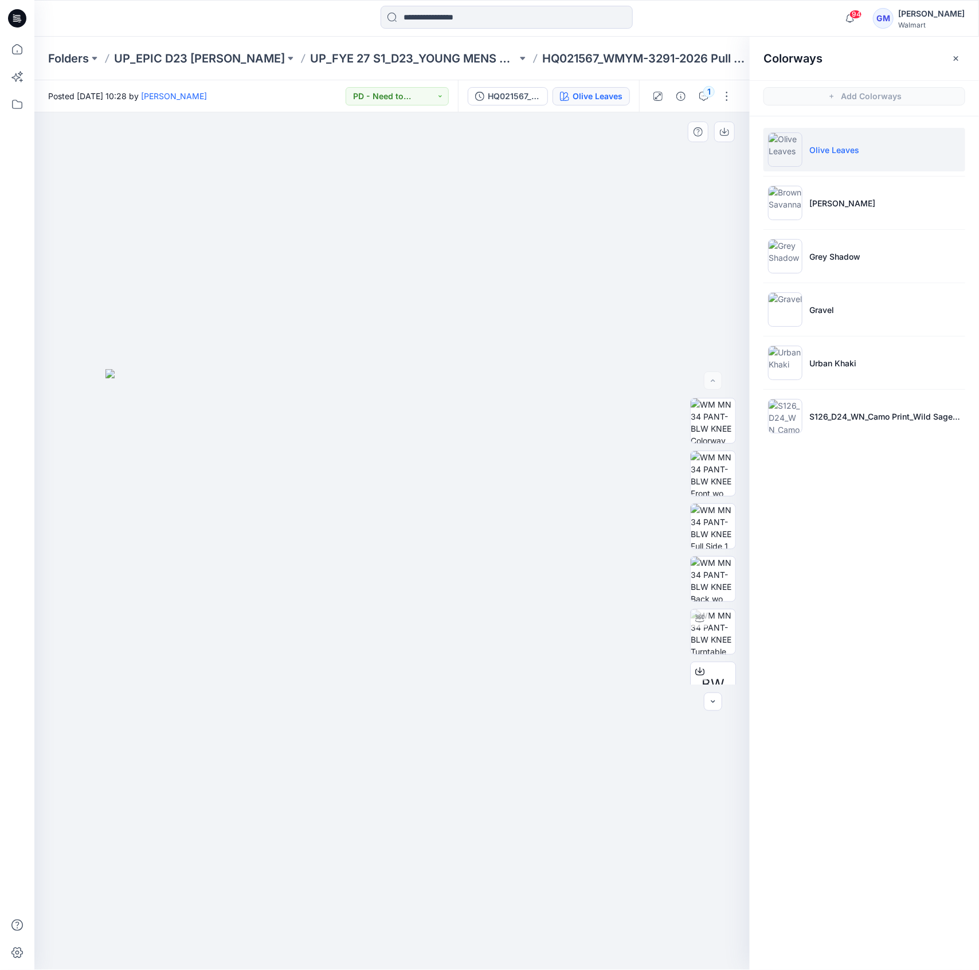
click at [235, 755] on div at bounding box center [391, 540] width 715 height 857
click at [6, 52] on icon at bounding box center [17, 49] width 25 height 25
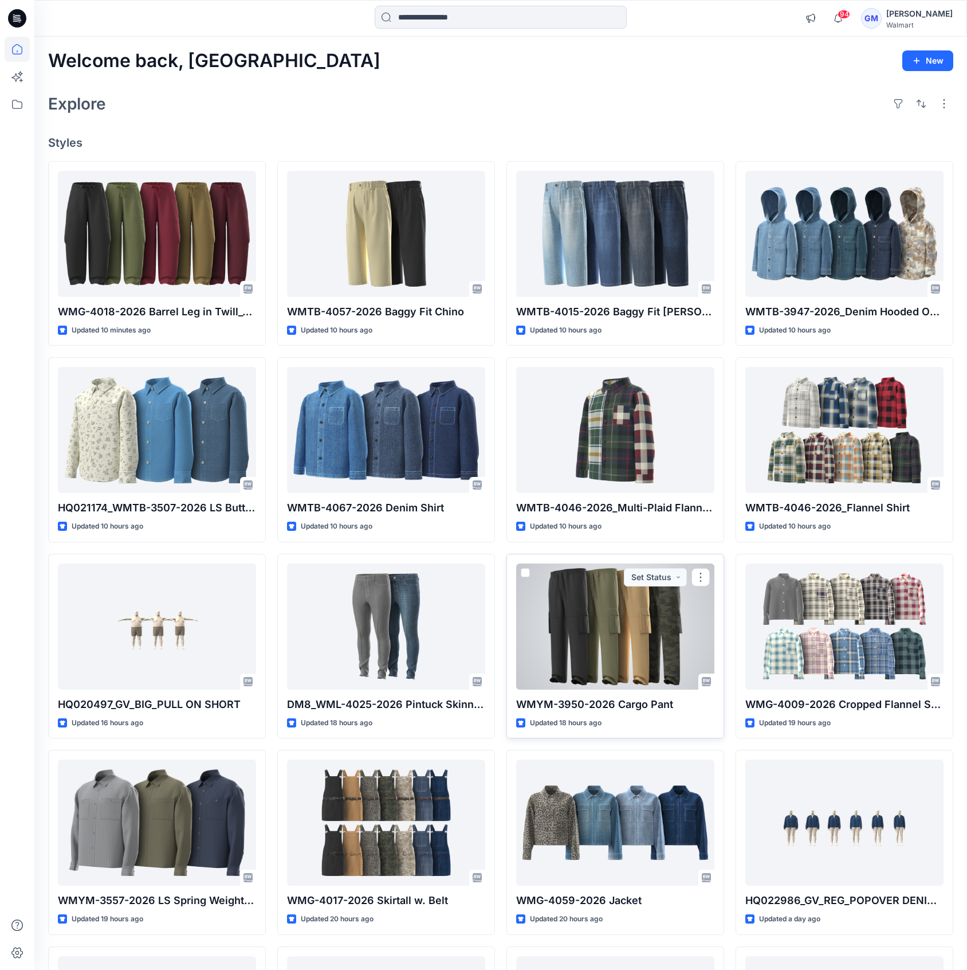
click at [614, 609] on div at bounding box center [615, 626] width 198 height 126
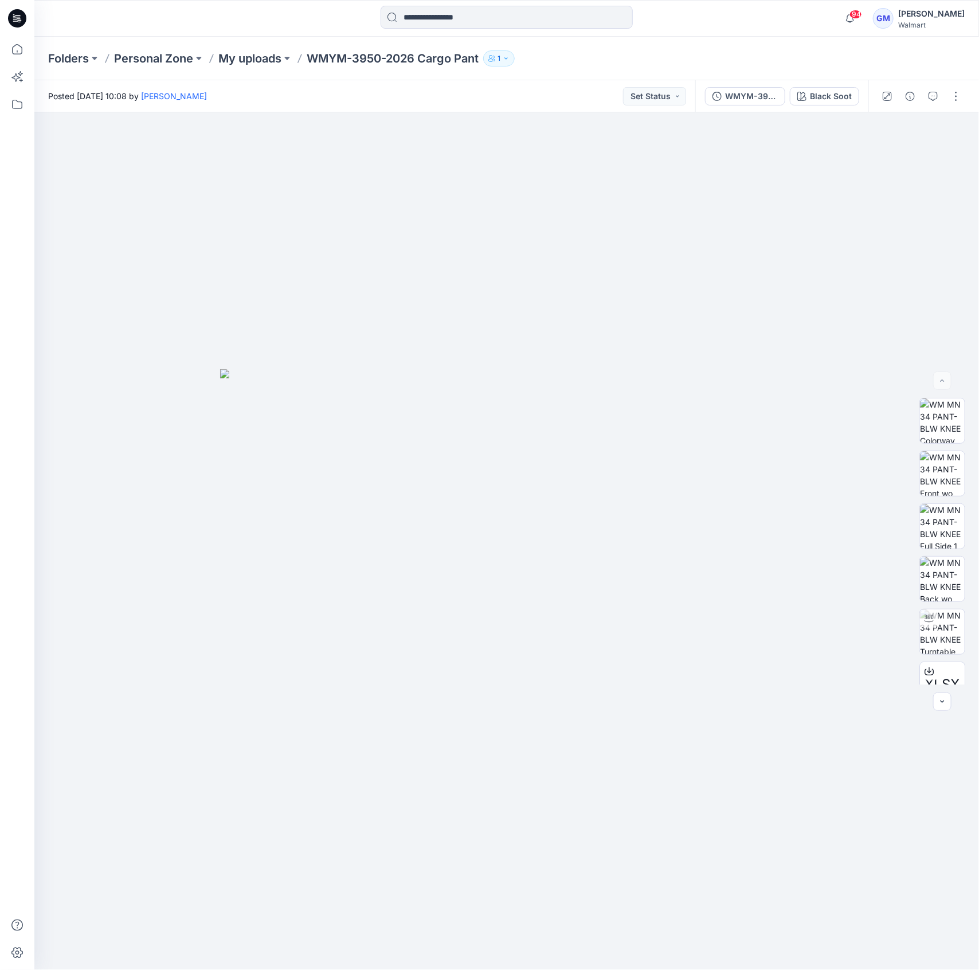
click at [943, 87] on div at bounding box center [921, 96] width 106 height 32
click at [957, 102] on button "button" at bounding box center [956, 96] width 18 height 18
click at [924, 154] on button "Edit" at bounding box center [907, 154] width 105 height 21
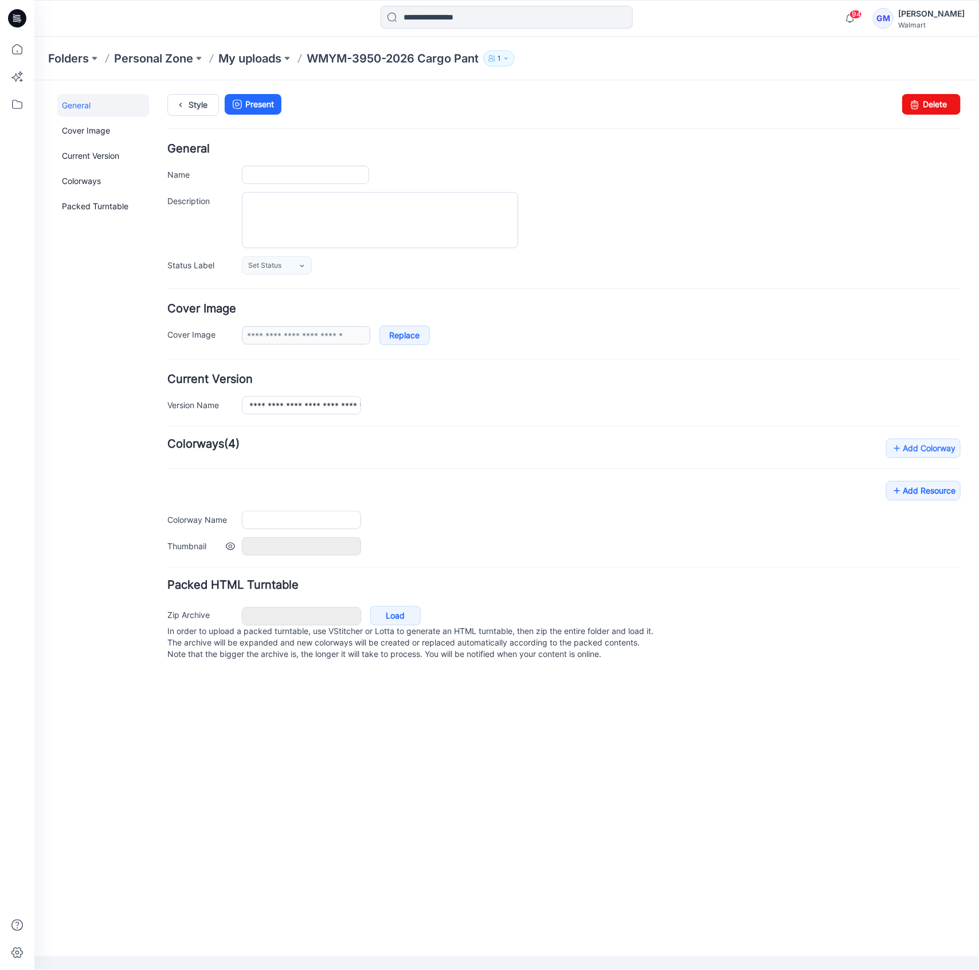
type input "**********"
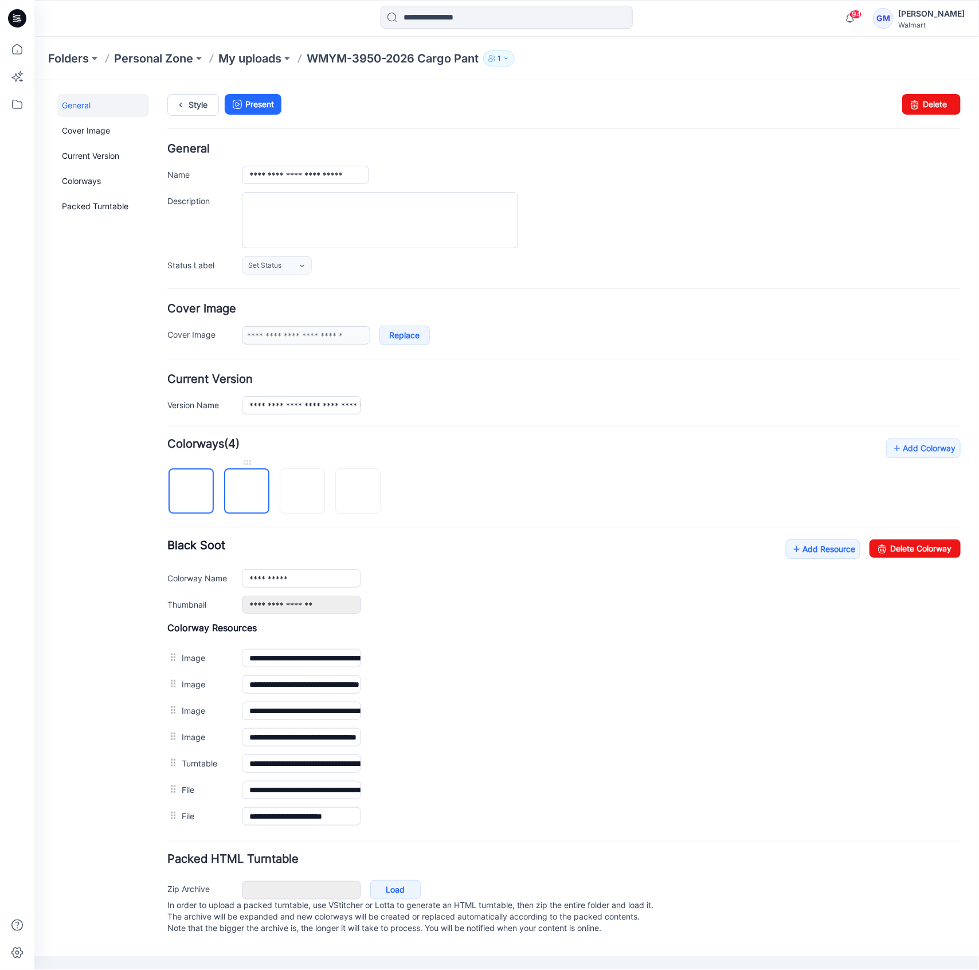
click at [246, 491] on img at bounding box center [246, 491] width 0 height 0
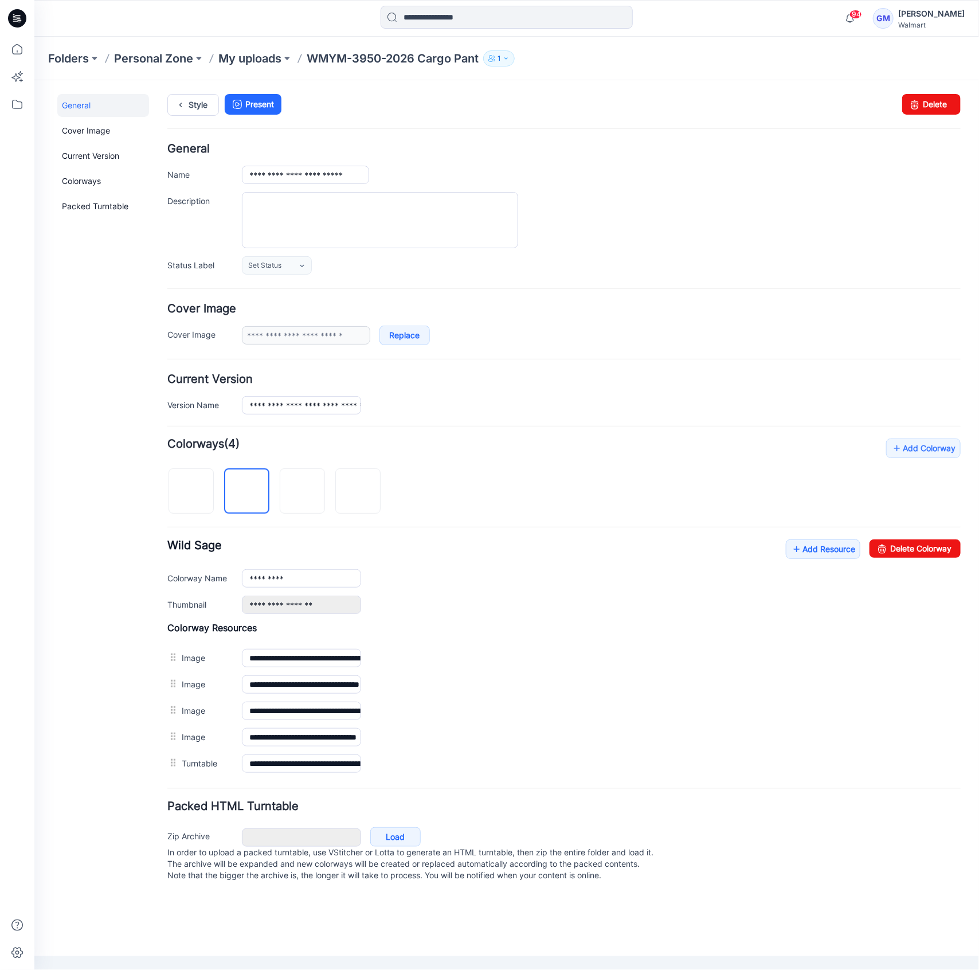
click at [943, 559] on div "**********" at bounding box center [563, 576] width 793 height 74
click at [913, 534] on div "Add Colorway Colorways (4) Wild Sage Add Resource Delete Colorway Colorway Name…" at bounding box center [563, 607] width 793 height 338
click at [916, 543] on link "Delete Colorway" at bounding box center [914, 548] width 91 height 18
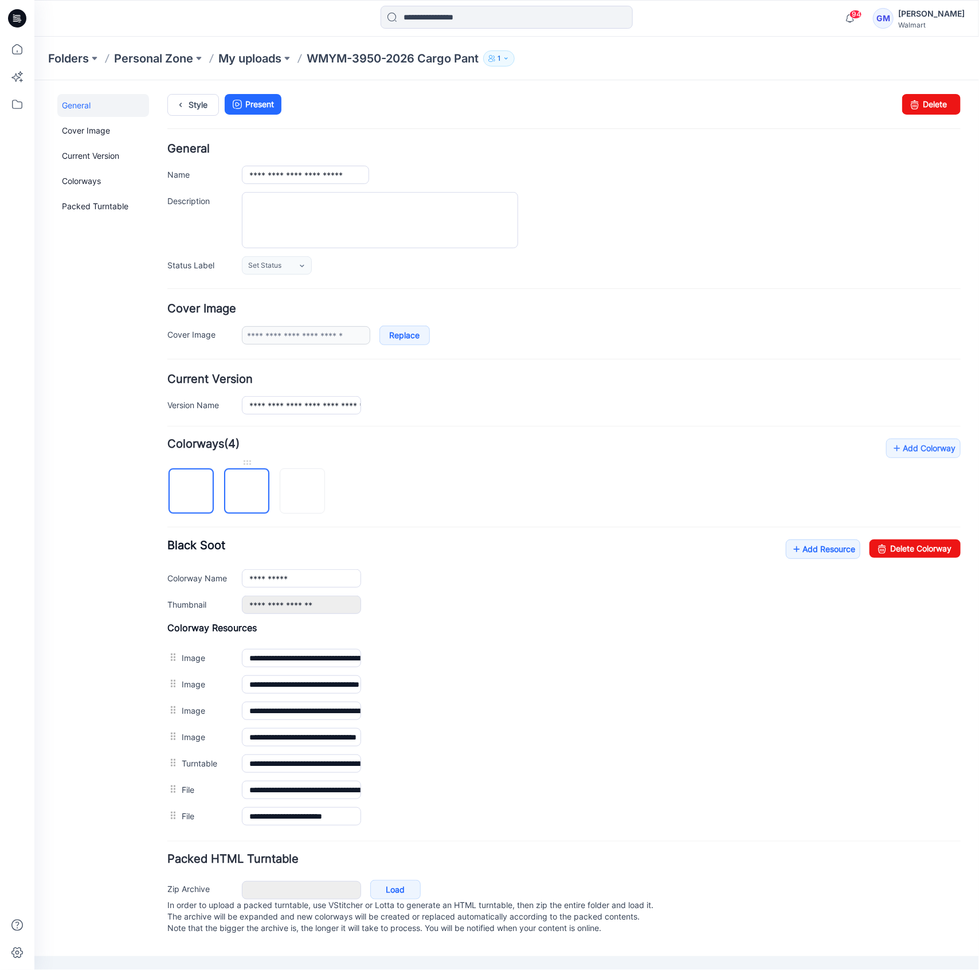
click at [246, 491] on img at bounding box center [246, 491] width 0 height 0
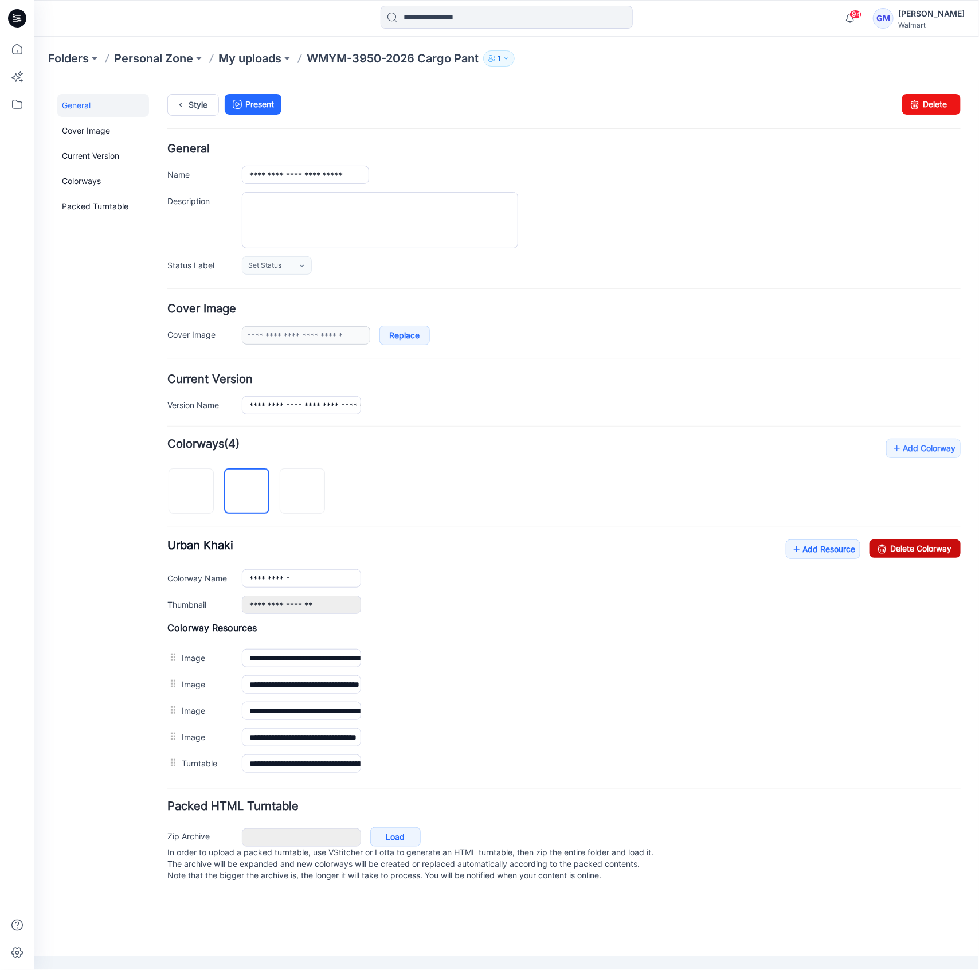
drag, startPoint x: 933, startPoint y: 551, endPoint x: 592, endPoint y: 131, distance: 541.4
click at [933, 551] on link "Delete Colorway" at bounding box center [914, 548] width 91 height 18
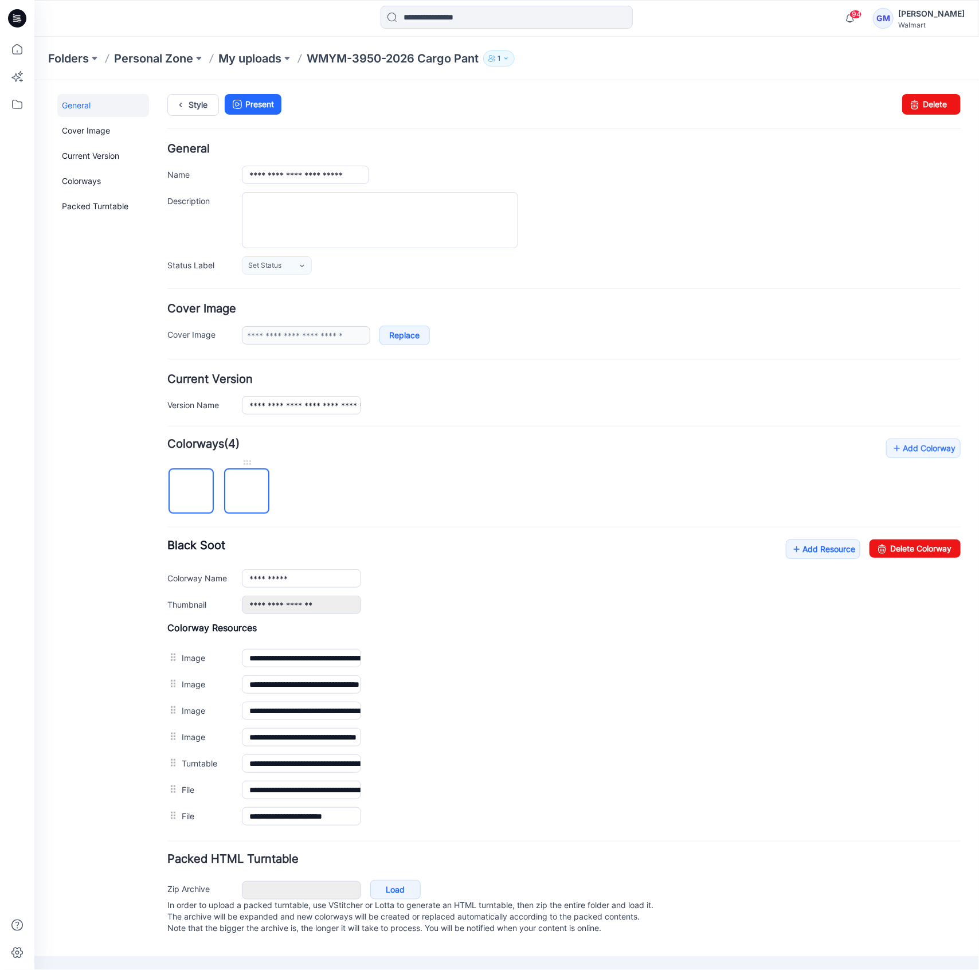
click at [246, 491] on img at bounding box center [246, 491] width 0 height 0
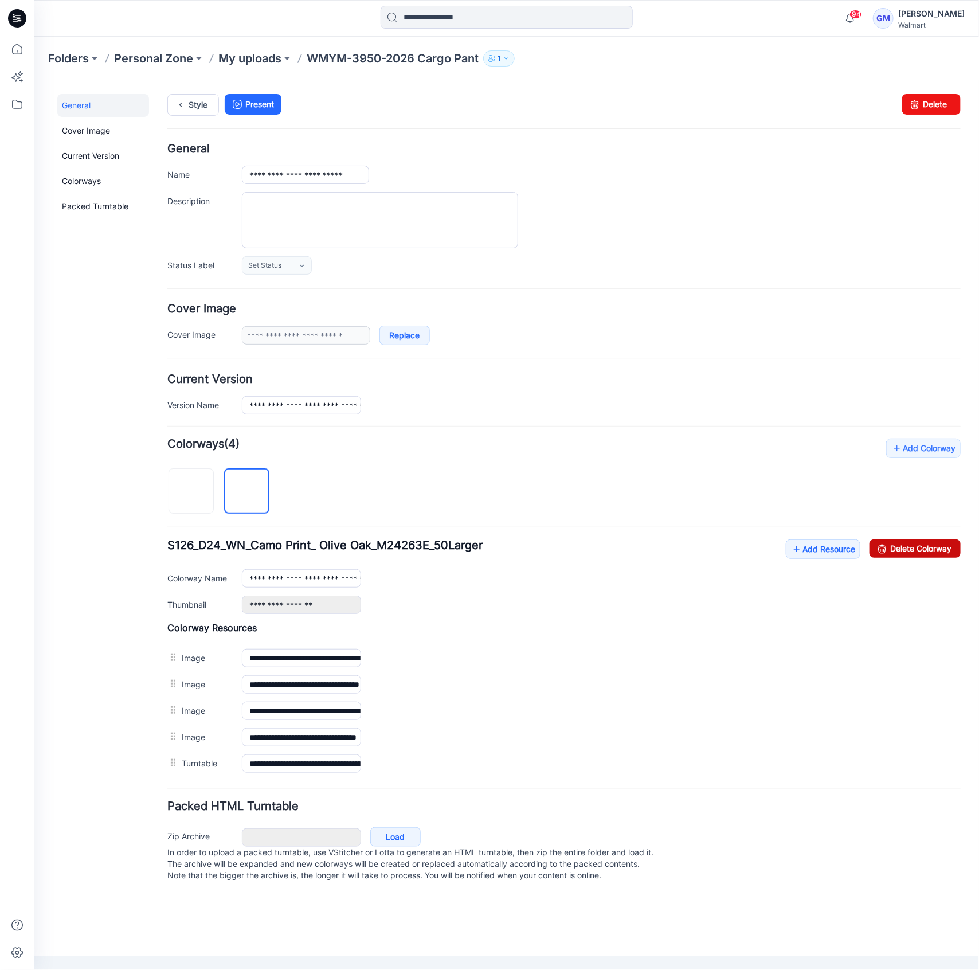
click at [933, 548] on link "Delete Colorway" at bounding box center [914, 548] width 91 height 18
click at [935, 543] on link "Delete Colorway" at bounding box center [914, 548] width 91 height 18
type input "**********"
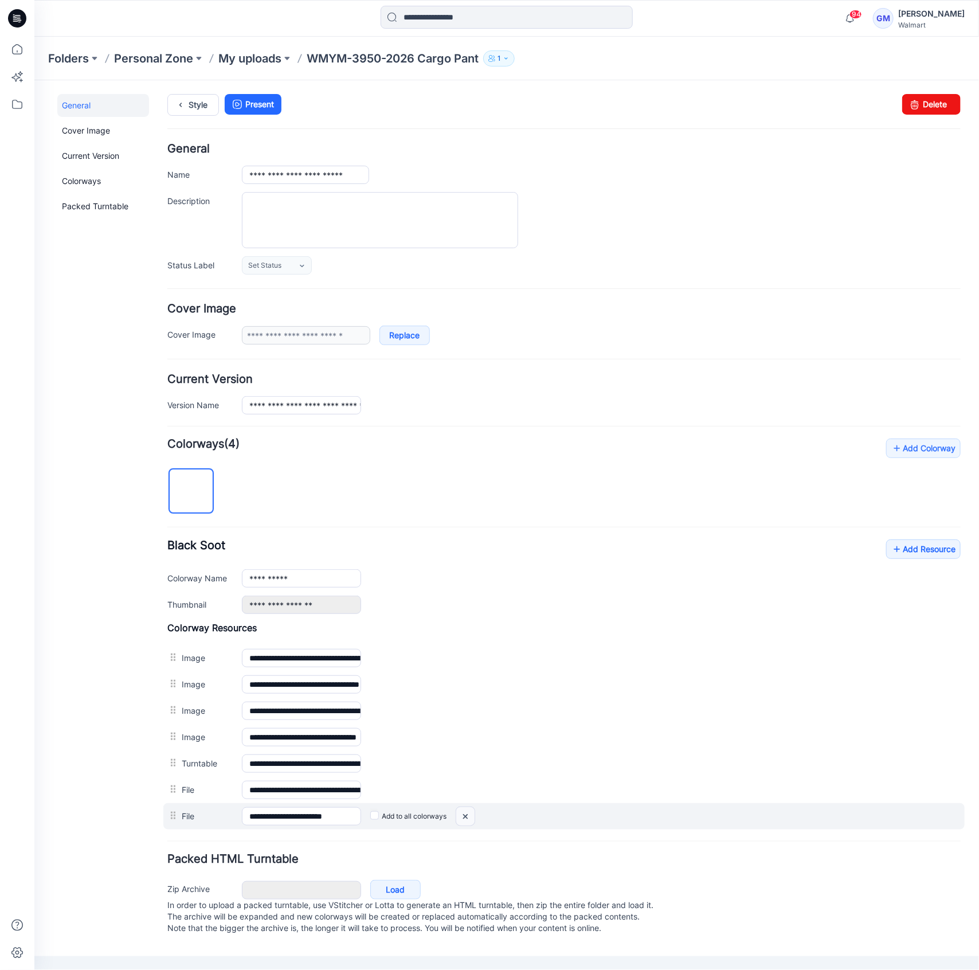
drag, startPoint x: 471, startPoint y: 807, endPoint x: 592, endPoint y: 147, distance: 671.1
click at [471, 807] on img at bounding box center [465, 815] width 18 height 19
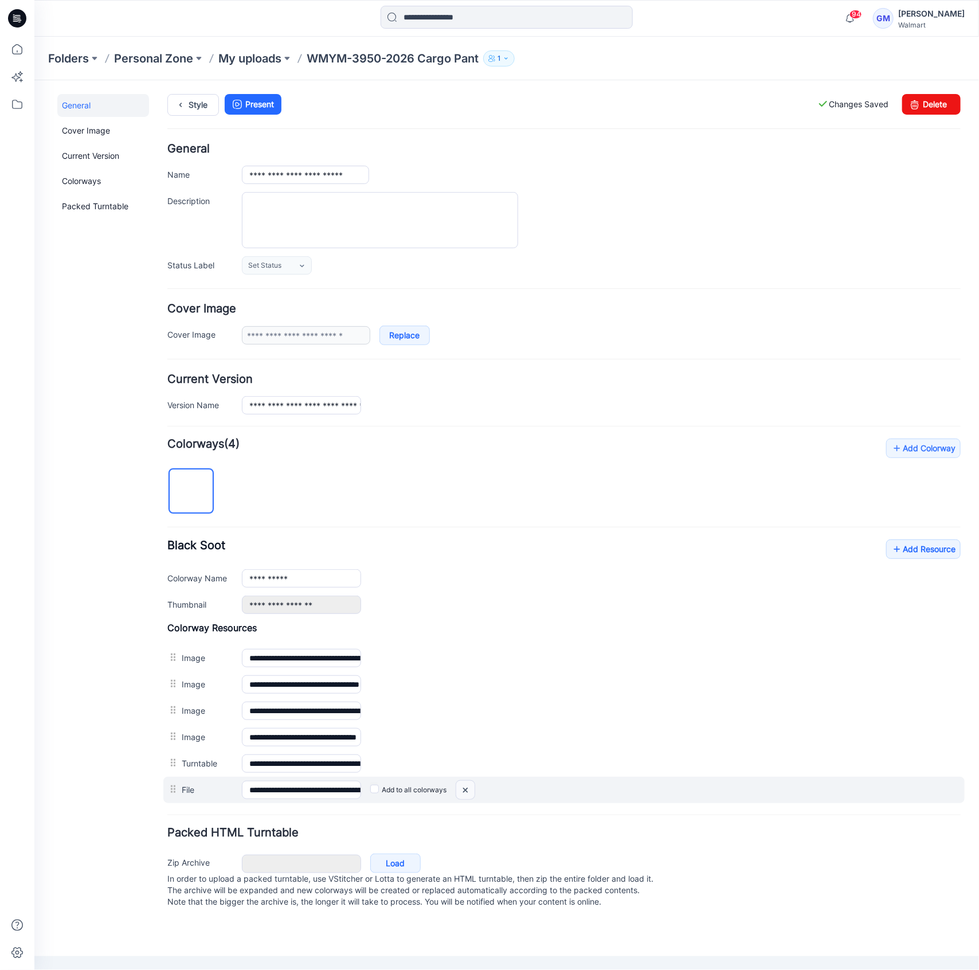
drag, startPoint x: 464, startPoint y: 790, endPoint x: 601, endPoint y: 149, distance: 655.1
click at [464, 790] on img at bounding box center [465, 789] width 18 height 19
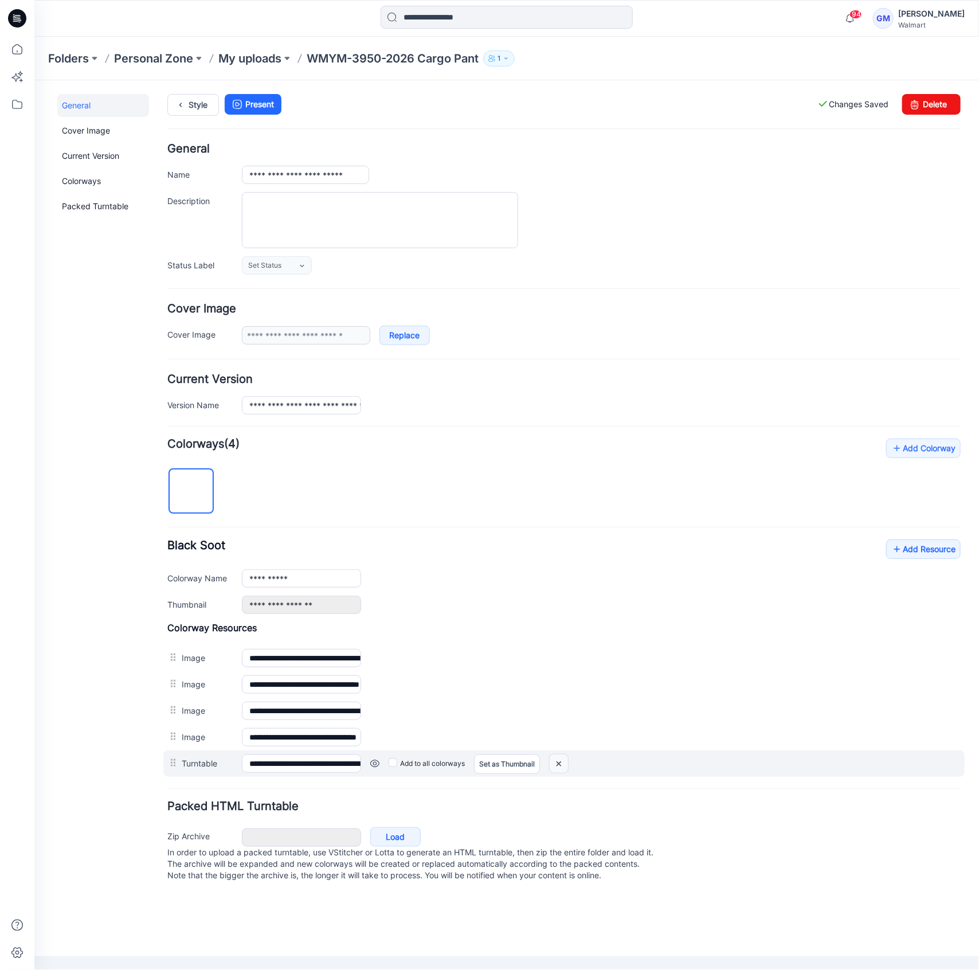
click at [551, 767] on img at bounding box center [558, 763] width 18 height 19
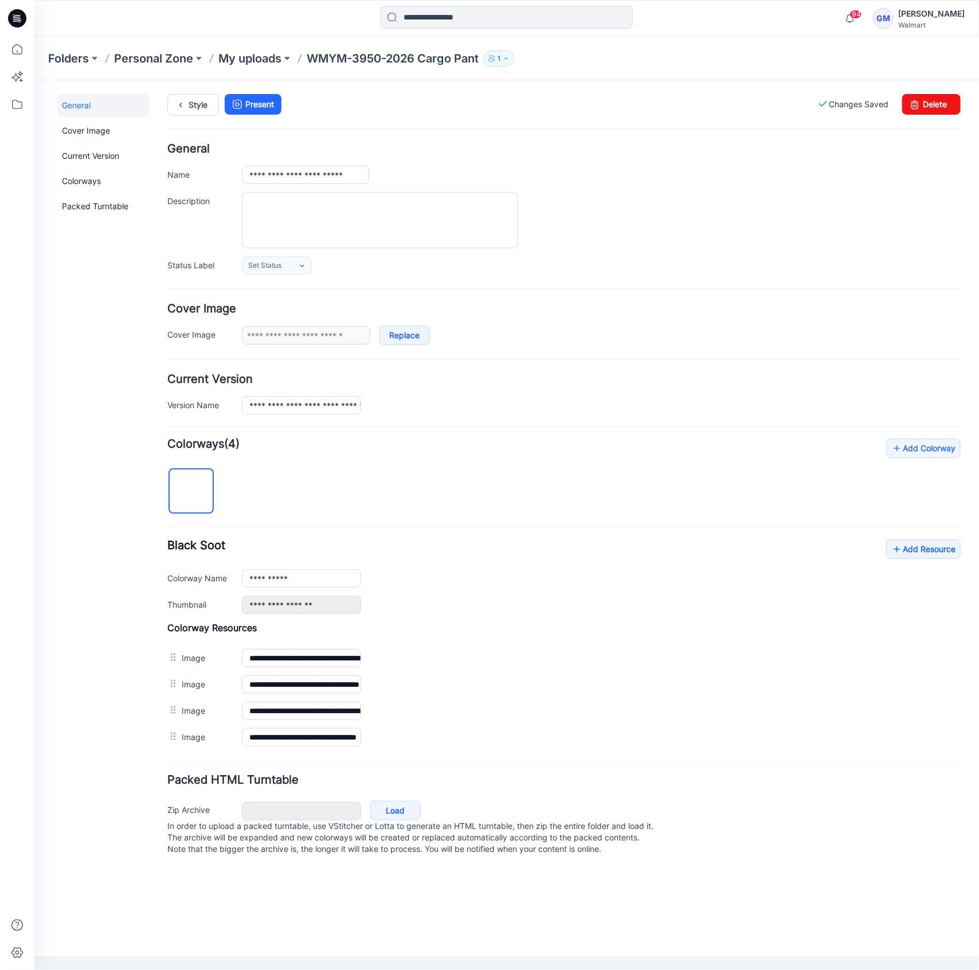
click at [34, 80] on img at bounding box center [34, 80] width 0 height 0
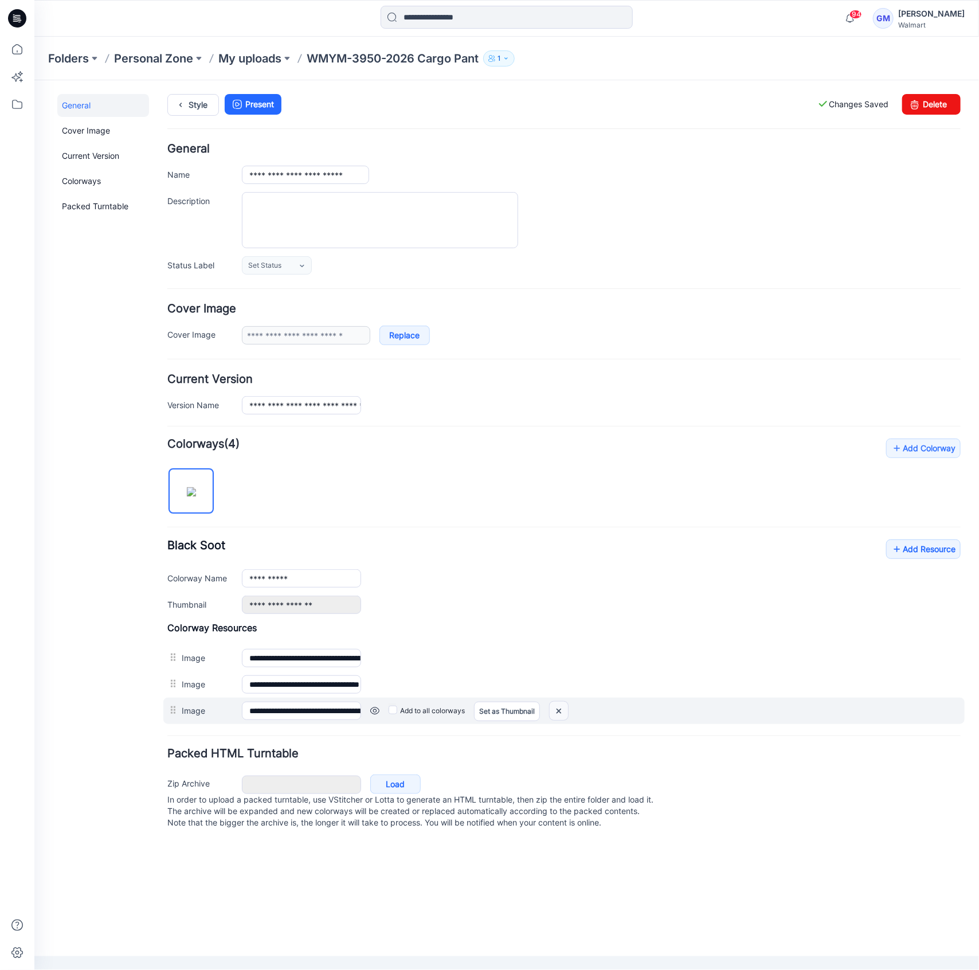
click at [558, 713] on img at bounding box center [558, 710] width 18 height 19
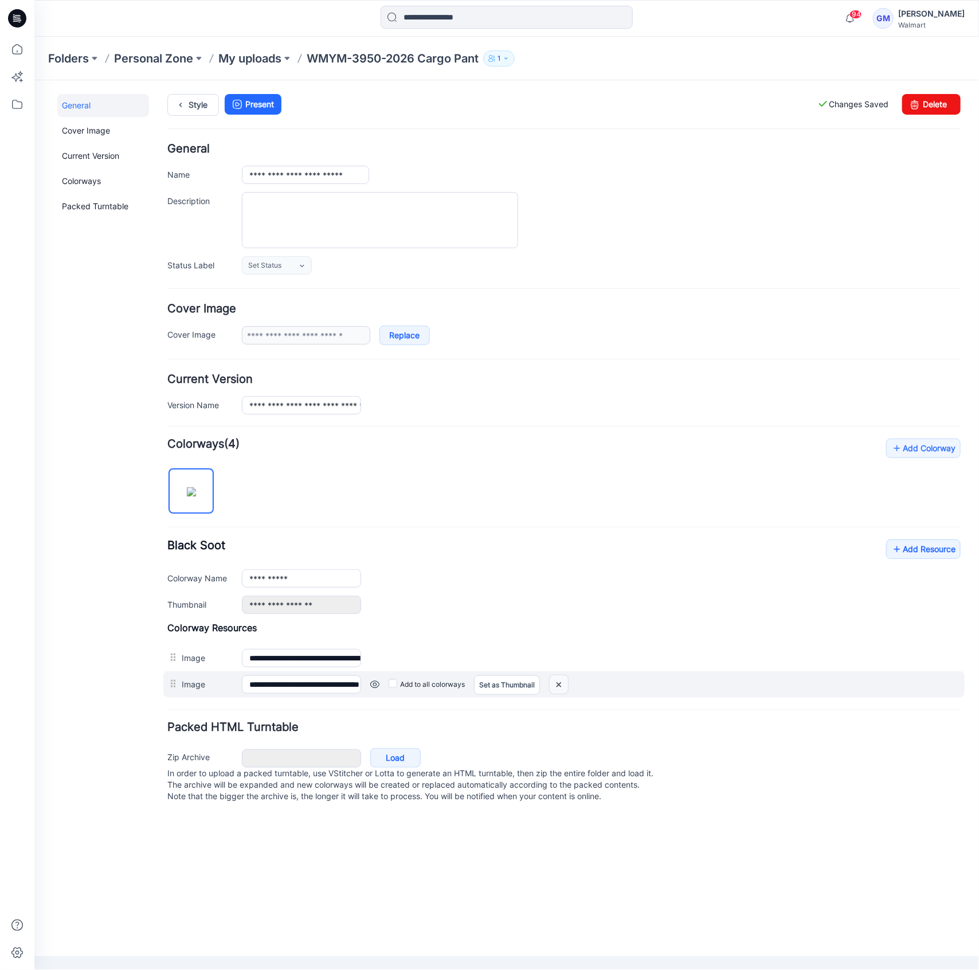
click at [563, 684] on img at bounding box center [558, 683] width 18 height 19
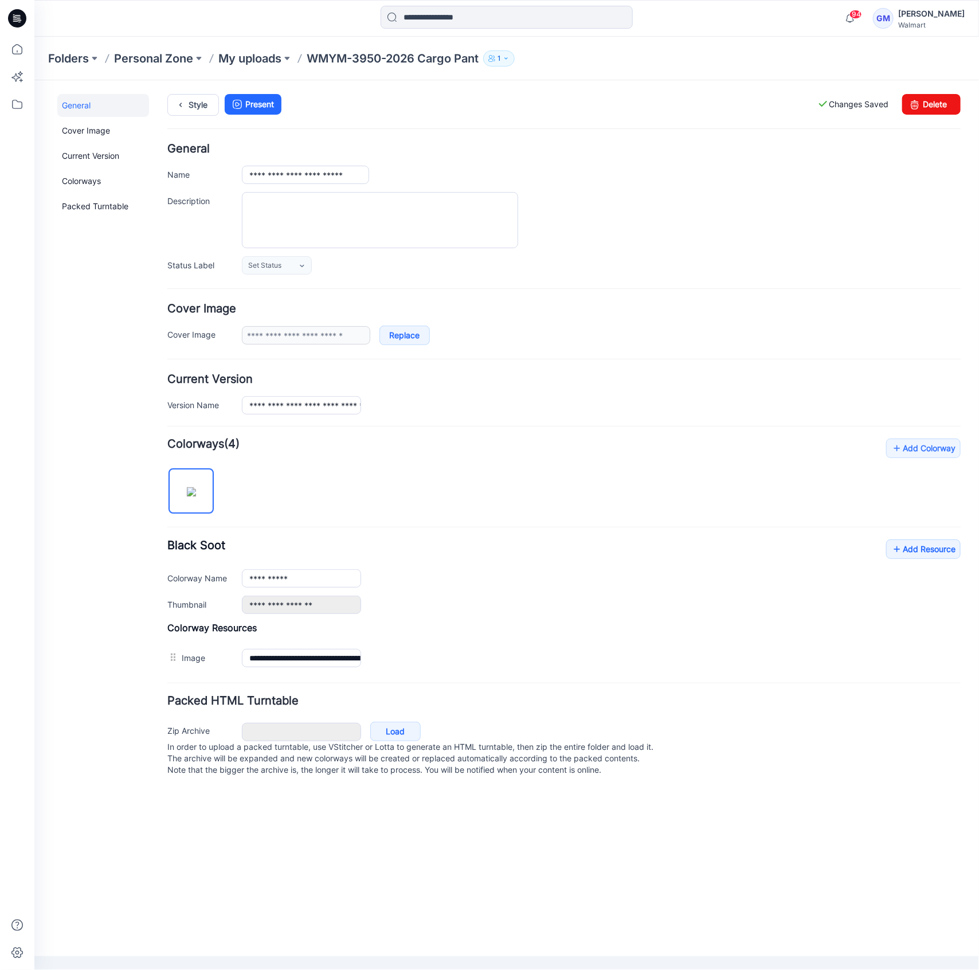
click at [187, 88] on div "**********" at bounding box center [499, 435] width 931 height 711
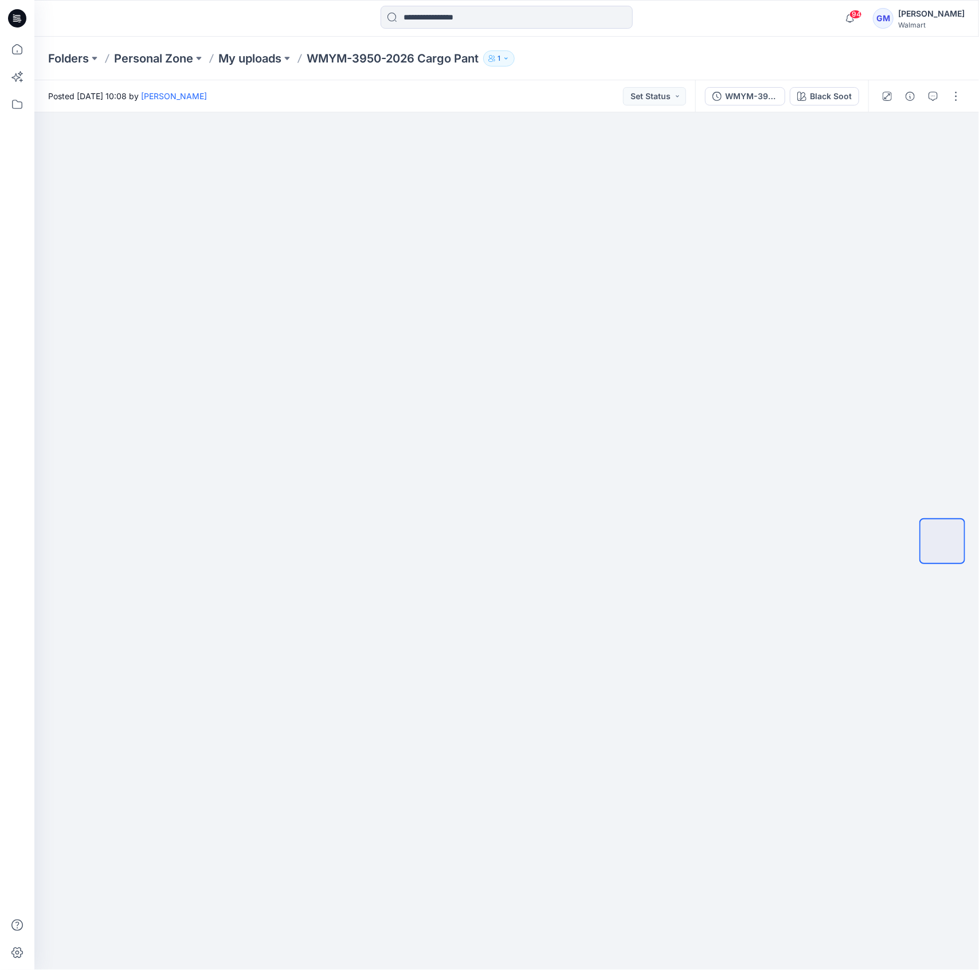
click at [965, 92] on div at bounding box center [921, 96] width 106 height 32
click at [959, 101] on button "button" at bounding box center [956, 96] width 18 height 18
click at [911, 150] on button "Edit" at bounding box center [907, 154] width 105 height 21
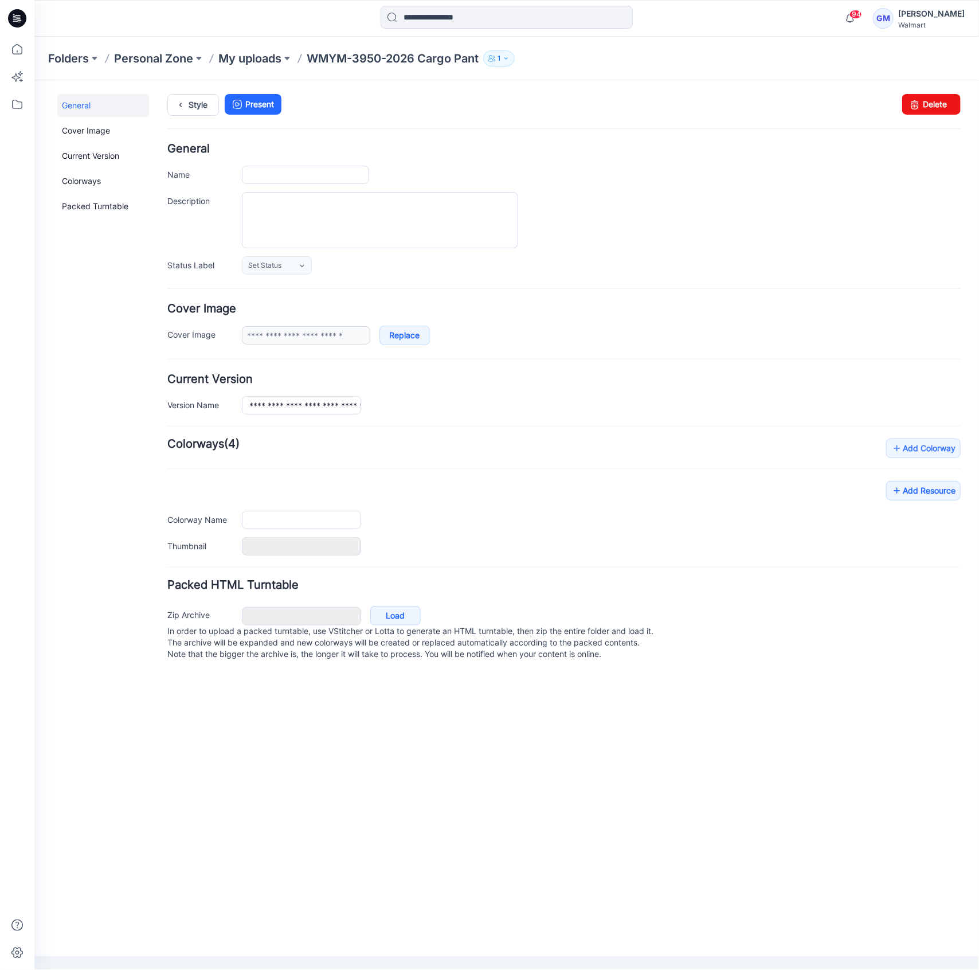
type input "**********"
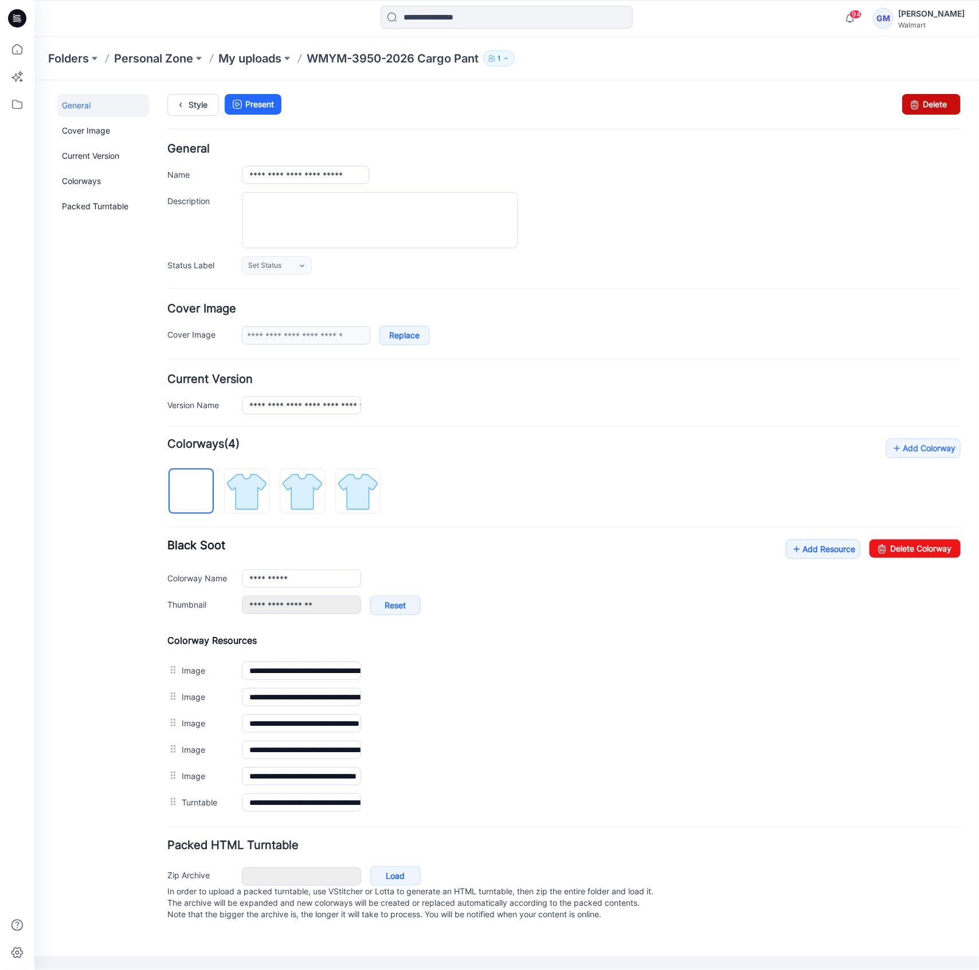
drag, startPoint x: 574, startPoint y: 144, endPoint x: 955, endPoint y: 108, distance: 383.4
click at [955, 108] on link "Delete" at bounding box center [930, 103] width 58 height 21
